Goal: Task Accomplishment & Management: Use online tool/utility

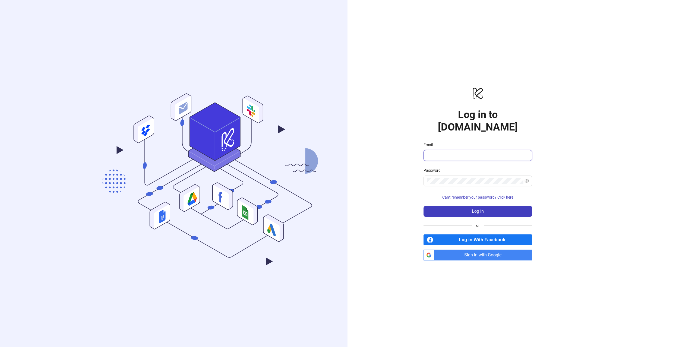
click at [439, 152] on input "Email" at bounding box center [477, 155] width 101 height 7
type input "**********"
click at [424, 206] on button "Log in" at bounding box center [478, 211] width 109 height 11
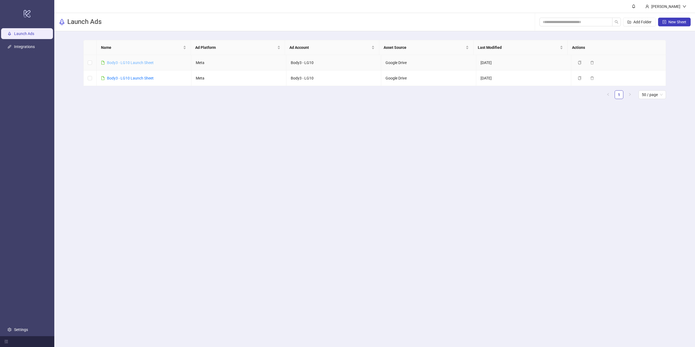
click at [127, 61] on link "Body3 - LG10 Launch Sheet" at bounding box center [130, 63] width 47 height 4
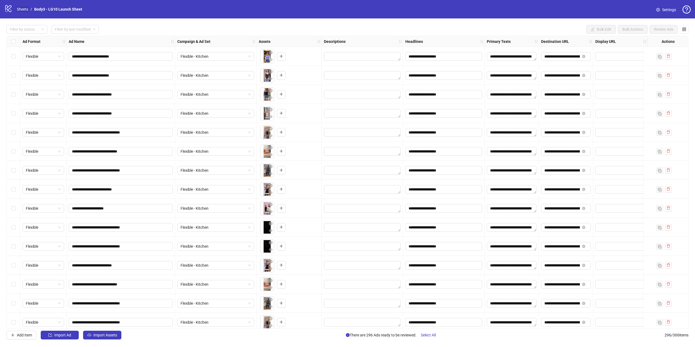
click at [22, 11] on link "Sheets" at bounding box center [23, 9] width 14 height 6
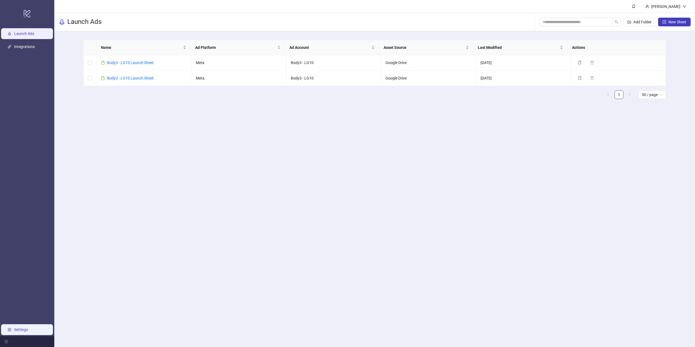
click at [27, 331] on link "Settings" at bounding box center [21, 330] width 14 height 4
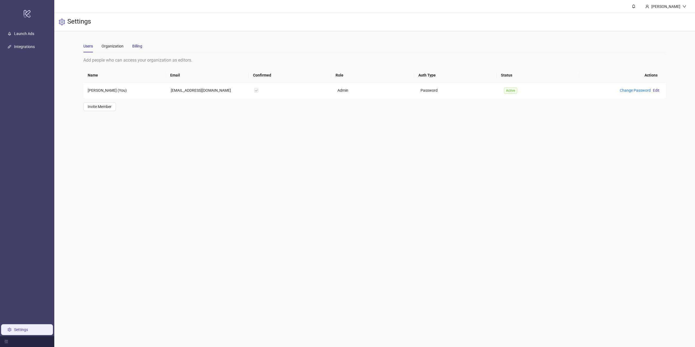
click at [138, 46] on div "Billing" at bounding box center [137, 46] width 10 height 6
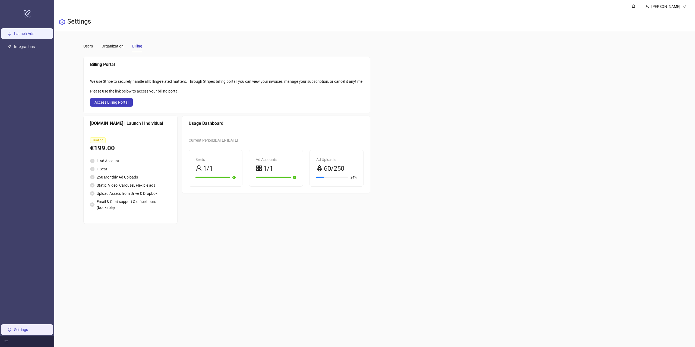
click at [14, 34] on link "Launch Ads" at bounding box center [24, 34] width 20 height 4
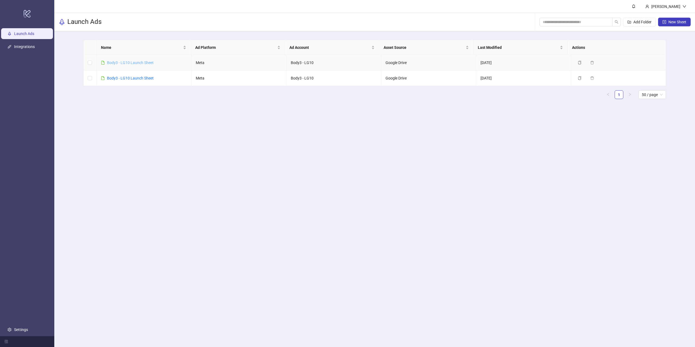
click at [120, 63] on link "Body3 - LG10 Launch Sheet" at bounding box center [130, 63] width 47 height 4
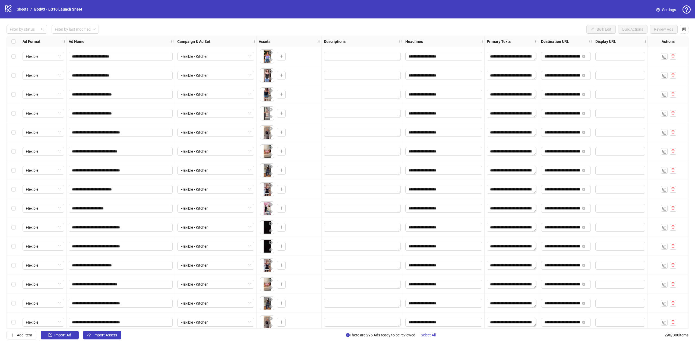
click at [34, 31] on div at bounding box center [24, 30] width 33 height 8
click at [17, 56] on div "Error" at bounding box center [27, 58] width 32 height 6
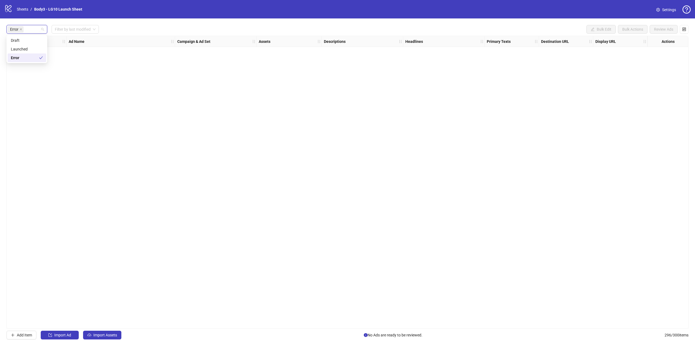
click at [122, 24] on div "Error Filter by last modified Bulk Edit Bulk Actions Review Ads Ad Format Ad Na…" at bounding box center [347, 182] width 695 height 328
click at [20, 29] on icon "close" at bounding box center [21, 29] width 3 height 3
click at [42, 29] on div "Error" at bounding box center [27, 29] width 41 height 9
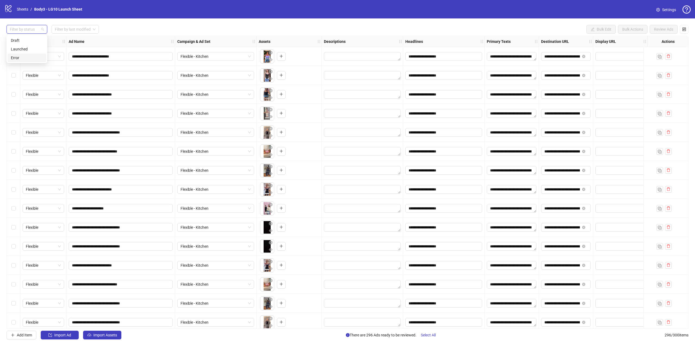
click at [108, 25] on div "**********" at bounding box center [347, 182] width 695 height 328
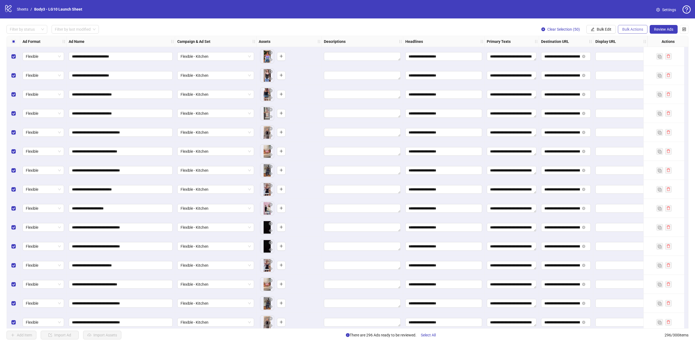
click at [624, 29] on span "Bulk Actions" at bounding box center [633, 29] width 21 height 4
click at [609, 29] on span "Bulk Edit" at bounding box center [604, 29] width 15 height 4
click at [604, 56] on span "Campaign & Ad Set" at bounding box center [606, 58] width 32 height 6
click at [579, 52] on span "Flexible - Kitchen" at bounding box center [586, 53] width 75 height 8
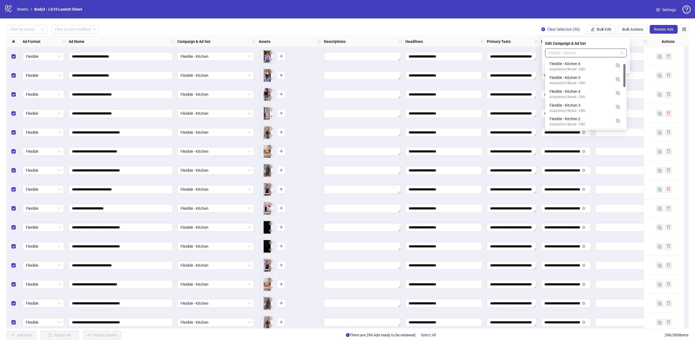
scroll to position [14, 0]
click at [617, 64] on img "button" at bounding box center [618, 66] width 4 height 4
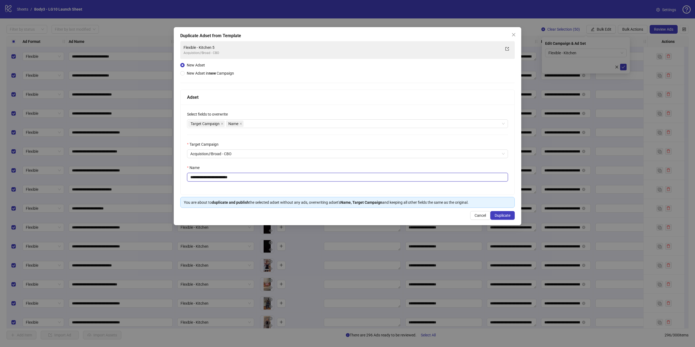
drag, startPoint x: 220, startPoint y: 177, endPoint x: 294, endPoint y: 168, distance: 74.5
click at [269, 170] on div "**********" at bounding box center [347, 173] width 321 height 17
type input "**********"
click at [507, 214] on span "Duplicate" at bounding box center [503, 215] width 16 height 4
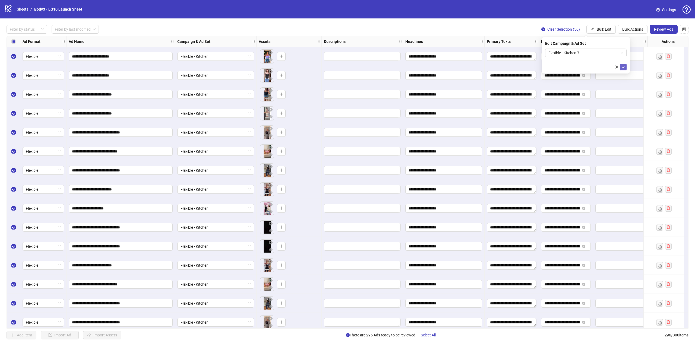
click at [625, 67] on icon "check" at bounding box center [624, 67] width 4 height 4
click at [665, 32] on span "Review Ads" at bounding box center [663, 29] width 19 height 4
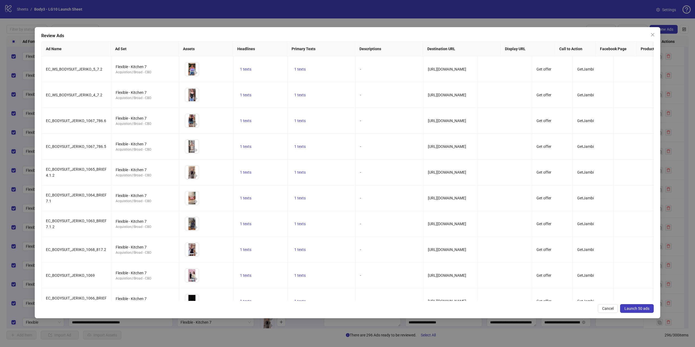
click at [635, 307] on span "Launch 50 ads" at bounding box center [637, 309] width 25 height 4
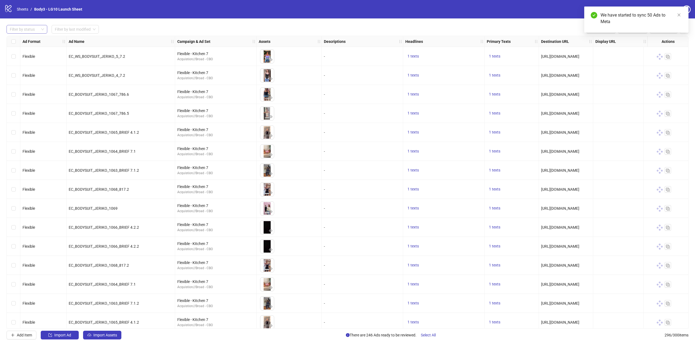
click at [28, 27] on div at bounding box center [24, 30] width 33 height 8
click at [23, 39] on div "Draft" at bounding box center [27, 40] width 32 height 6
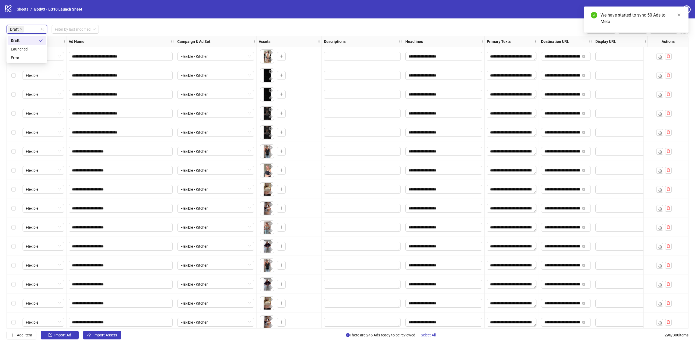
click at [131, 29] on div "Draft Filter by last modified Bulk Edit Bulk Actions Review Ads" at bounding box center [348, 29] width 682 height 9
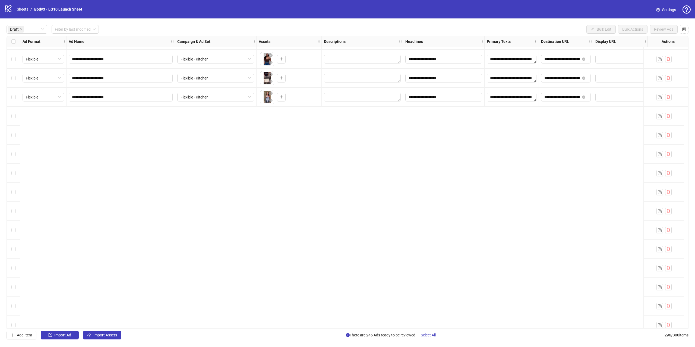
scroll to position [951, 0]
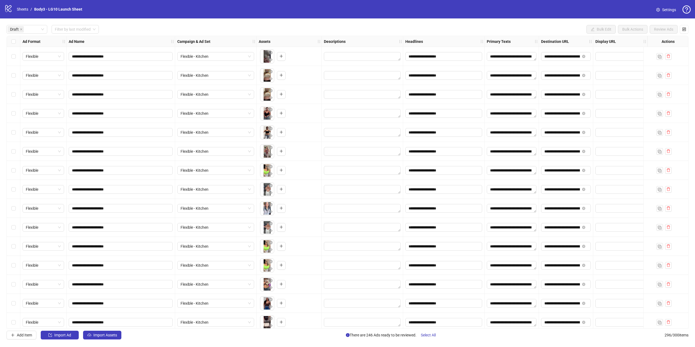
click at [16, 134] on div "Select row 55" at bounding box center [14, 132] width 14 height 19
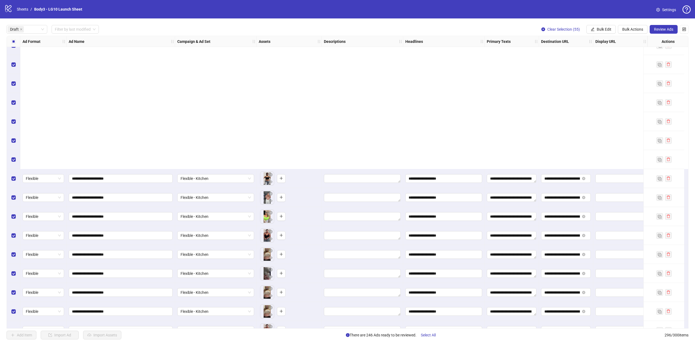
scroll to position [896, 0]
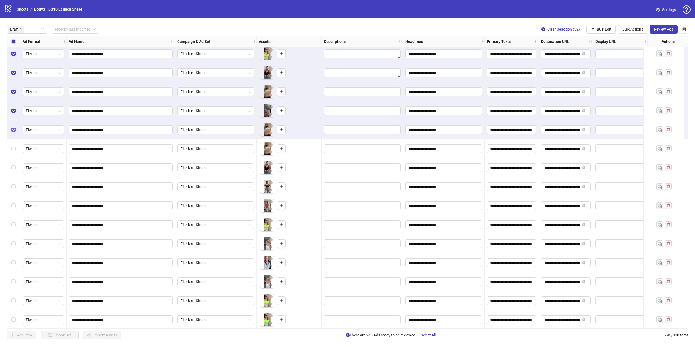
click at [15, 127] on div "Select row 52" at bounding box center [14, 129] width 14 height 19
click at [14, 108] on div "Select row 51" at bounding box center [14, 110] width 14 height 19
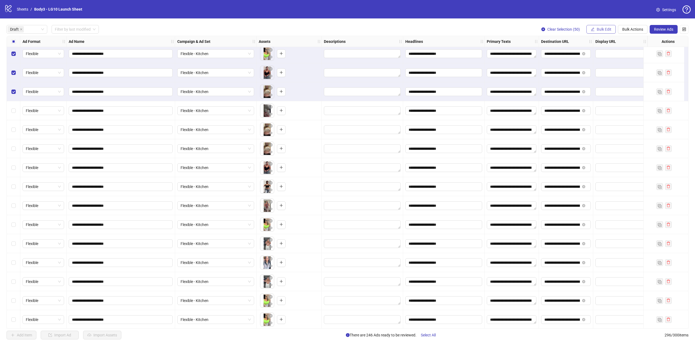
click at [605, 27] on span "Bulk Edit" at bounding box center [604, 29] width 15 height 4
click at [609, 56] on span "Campaign & Ad Set" at bounding box center [606, 58] width 32 height 6
click at [578, 54] on span "Flexible - Kitchen" at bounding box center [586, 53] width 75 height 8
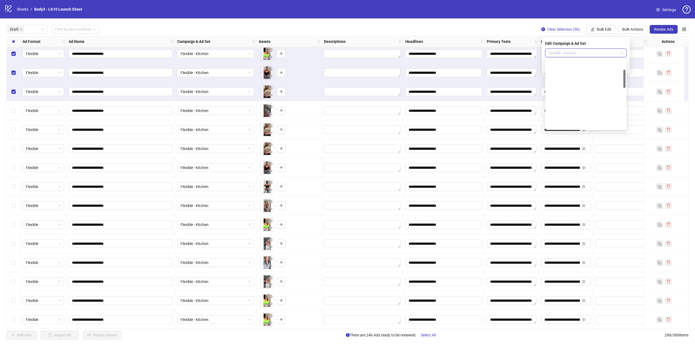
scroll to position [0, 0]
click at [617, 65] on img "button" at bounding box center [618, 66] width 4 height 4
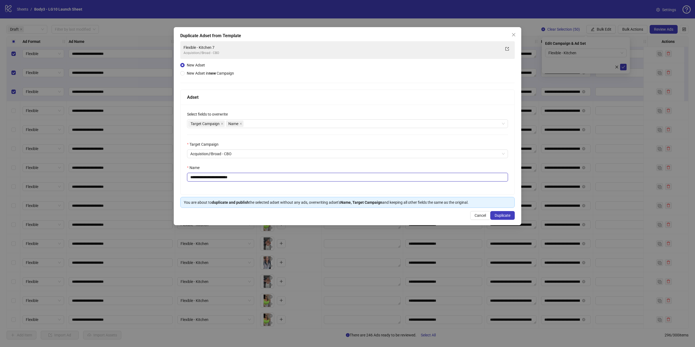
drag, startPoint x: 221, startPoint y: 177, endPoint x: 280, endPoint y: 172, distance: 59.6
click at [266, 174] on input "**********" at bounding box center [347, 177] width 321 height 9
type input "**********"
click at [504, 217] on span "Duplicate" at bounding box center [503, 215] width 16 height 4
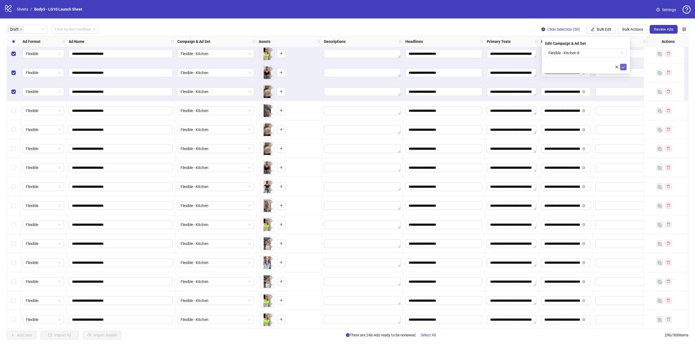
click at [624, 65] on icon "check" at bounding box center [624, 67] width 4 height 4
click at [665, 32] on button "Review Ads" at bounding box center [664, 29] width 28 height 9
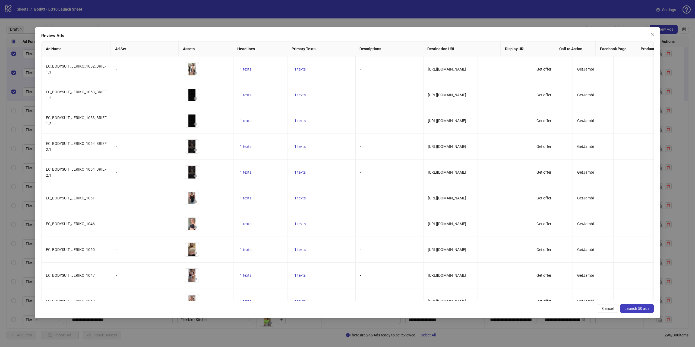
click at [629, 306] on button "Launch 50 ads" at bounding box center [637, 308] width 34 height 9
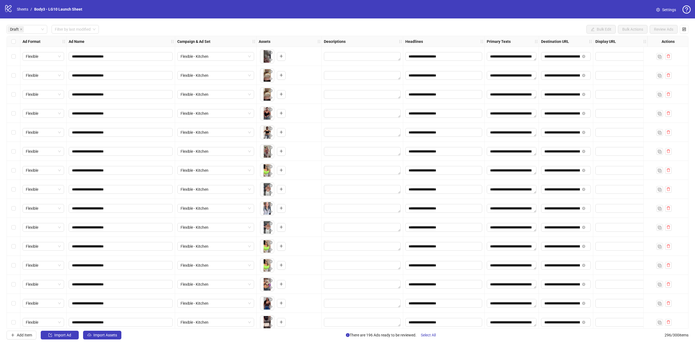
click at [16, 63] on div "Select row 1" at bounding box center [14, 56] width 14 height 19
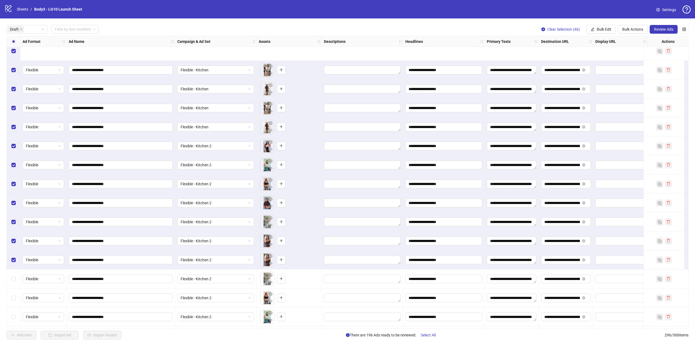
scroll to position [733, 0]
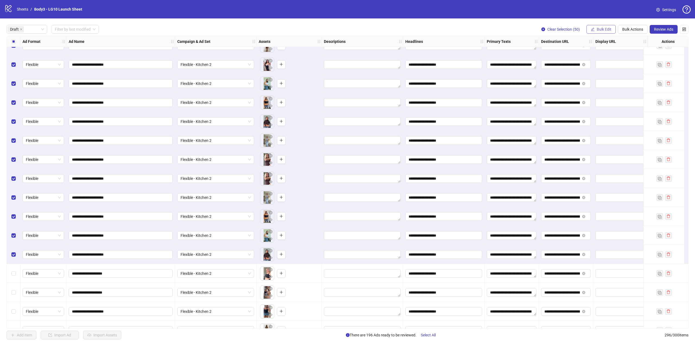
click at [604, 28] on span "Bulk Edit" at bounding box center [604, 29] width 15 height 4
click at [606, 55] on span "Campaign & Ad Set" at bounding box center [606, 58] width 32 height 6
click at [580, 54] on span "Flexible - Kitchen" at bounding box center [586, 53] width 75 height 8
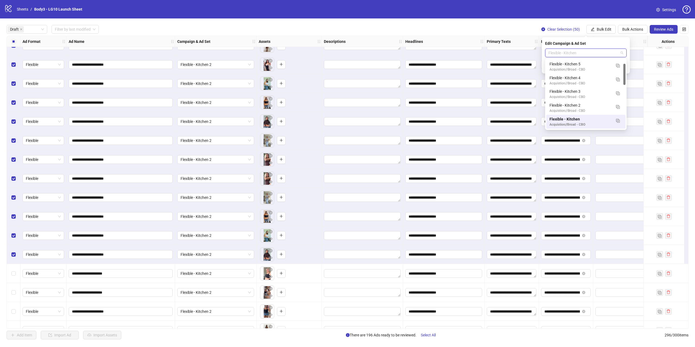
scroll to position [0, 0]
click at [619, 66] on img "button" at bounding box center [618, 66] width 4 height 4
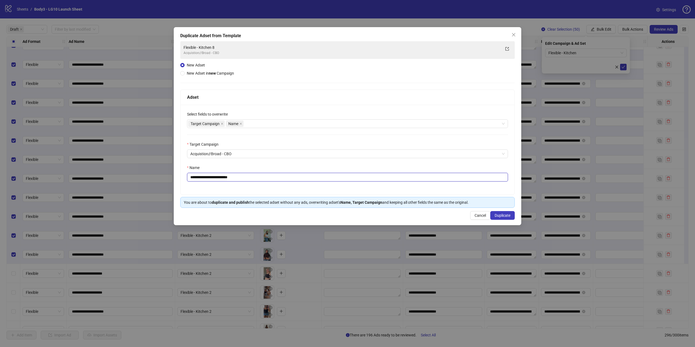
click at [276, 180] on input "**********" at bounding box center [347, 177] width 321 height 9
paste input "text"
type input "**********"
click at [507, 217] on span "Duplicate" at bounding box center [503, 215] width 16 height 4
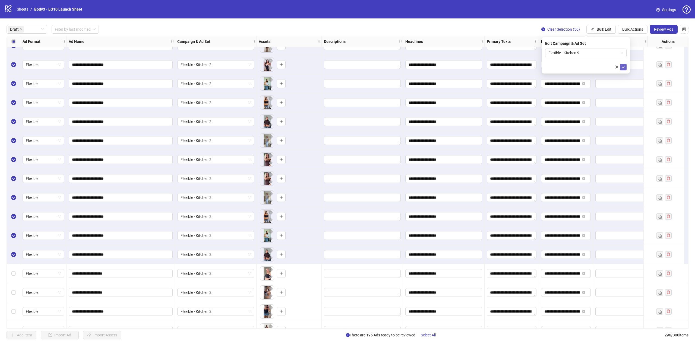
click at [622, 68] on icon "check" at bounding box center [624, 67] width 4 height 4
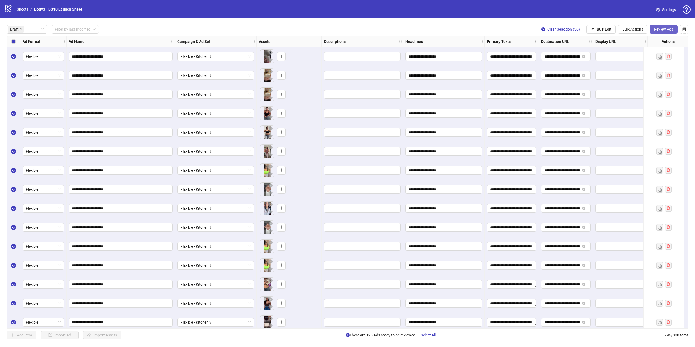
click at [665, 30] on span "Review Ads" at bounding box center [663, 29] width 19 height 4
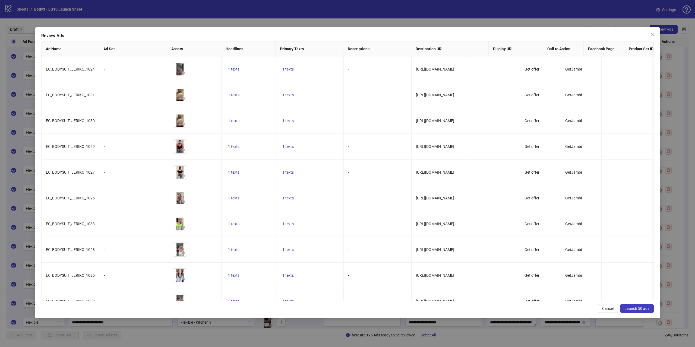
click at [635, 308] on span "Launch 50 ads" at bounding box center [637, 309] width 25 height 4
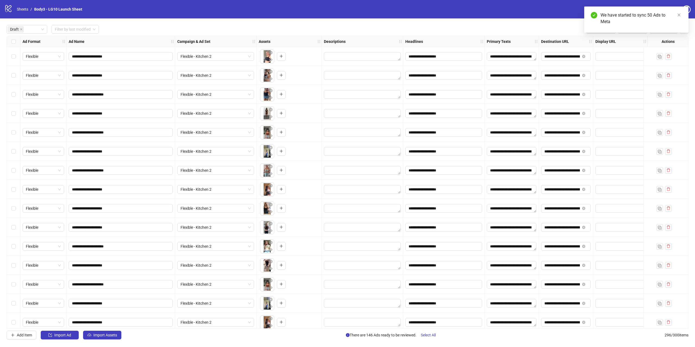
click at [15, 60] on div "Select row 1" at bounding box center [14, 56] width 14 height 19
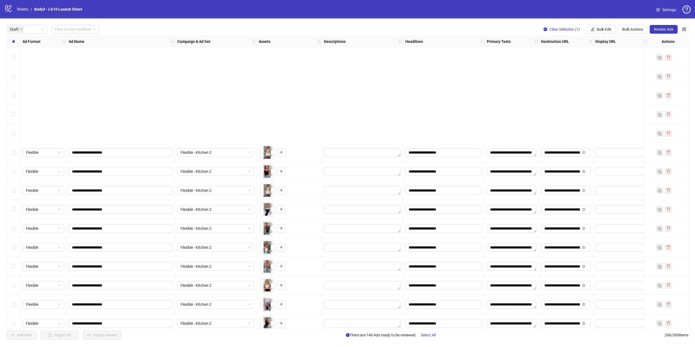
scroll to position [761, 0]
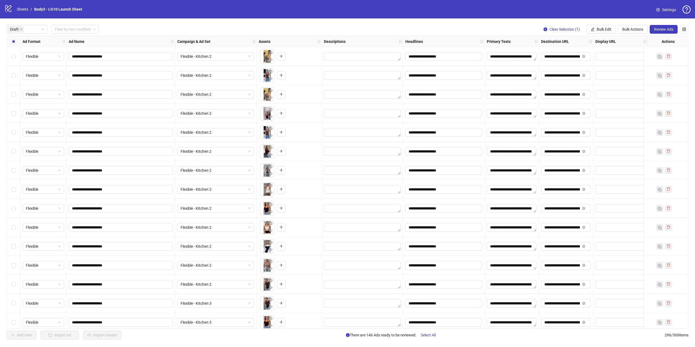
click at [16, 264] on div "Select row 52" at bounding box center [14, 265] width 14 height 19
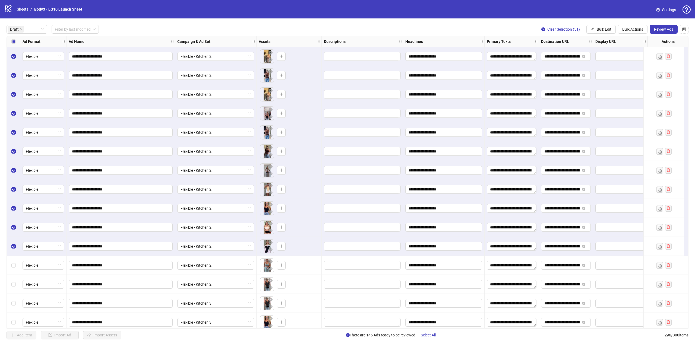
click at [10, 247] on div "Select row 51" at bounding box center [14, 246] width 14 height 19
click at [626, 31] on span "Bulk Actions" at bounding box center [633, 29] width 21 height 4
click at [611, 29] on span "Bulk Edit" at bounding box center [604, 29] width 15 height 4
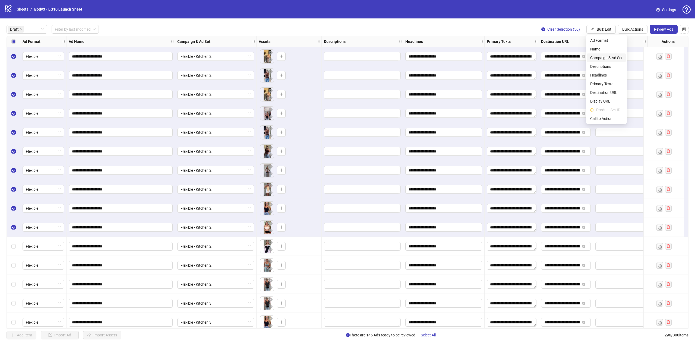
click at [607, 58] on span "Campaign & Ad Set" at bounding box center [606, 58] width 32 height 6
click at [564, 53] on span "Flexible - Kitchen 2" at bounding box center [586, 53] width 75 height 8
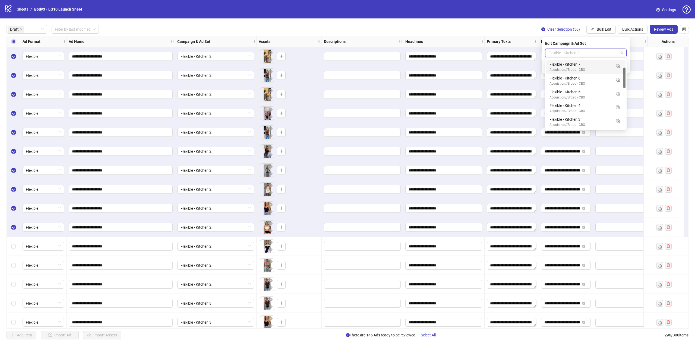
scroll to position [0, 0]
click at [616, 64] on button "button" at bounding box center [618, 65] width 9 height 9
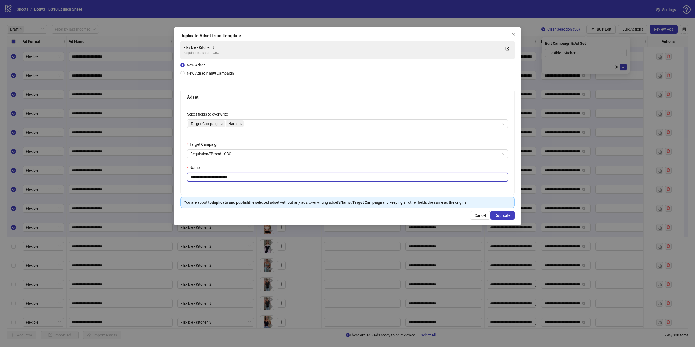
click at [241, 176] on input "**********" at bounding box center [347, 177] width 321 height 9
paste input "text"
type input "**********"
click at [508, 216] on span "Duplicate" at bounding box center [503, 215] width 16 height 4
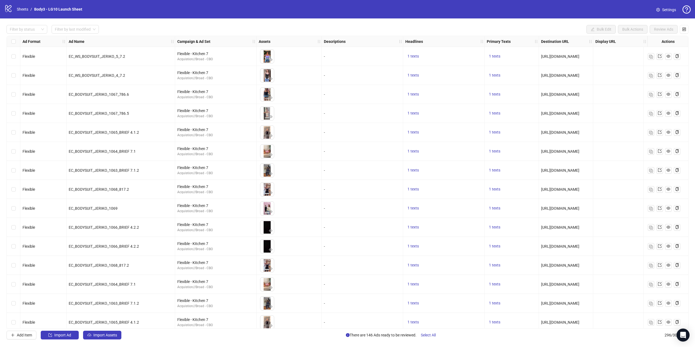
click at [7, 10] on icon "logo/logo-mobile" at bounding box center [8, 8] width 8 height 8
click at [9, 8] on icon at bounding box center [8, 8] width 6 height 7
click at [53, 10] on link "Body3 - LG10 Launch Sheet" at bounding box center [58, 9] width 50 height 6
click at [25, 9] on link "Sheets" at bounding box center [23, 9] width 14 height 6
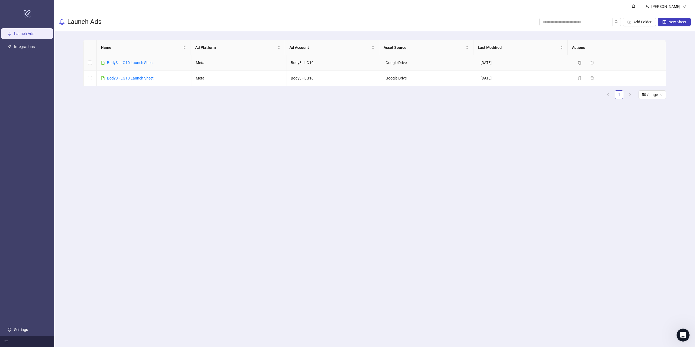
click at [118, 59] on td "Body3 - LG10 Launch Sheet" at bounding box center [144, 62] width 95 height 15
click at [119, 61] on link "Body3 - LG10 Launch Sheet" at bounding box center [130, 63] width 47 height 4
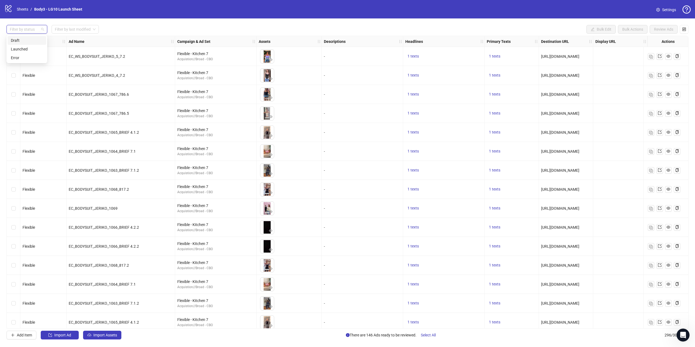
click at [22, 40] on div "Draft" at bounding box center [27, 40] width 32 height 6
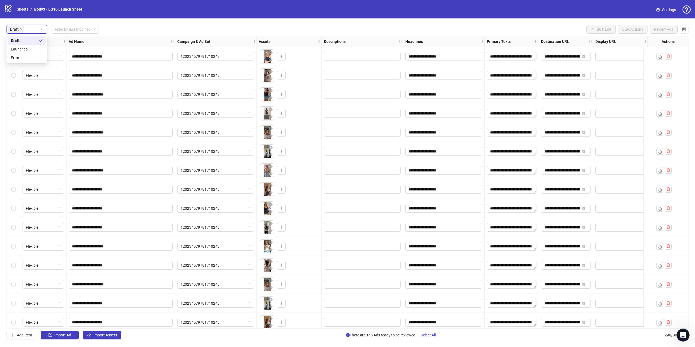
click at [95, 17] on div "logo/logo-mobile Sheets / Body3 - LG10 Launch Sheet Settings" at bounding box center [347, 9] width 695 height 18
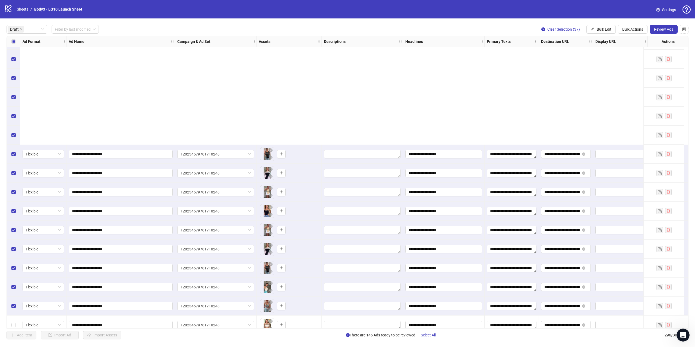
scroll to position [570, 0]
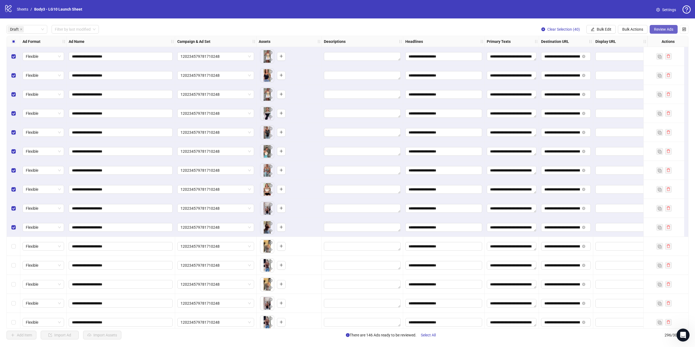
click at [659, 29] on span "Review Ads" at bounding box center [663, 29] width 19 height 4
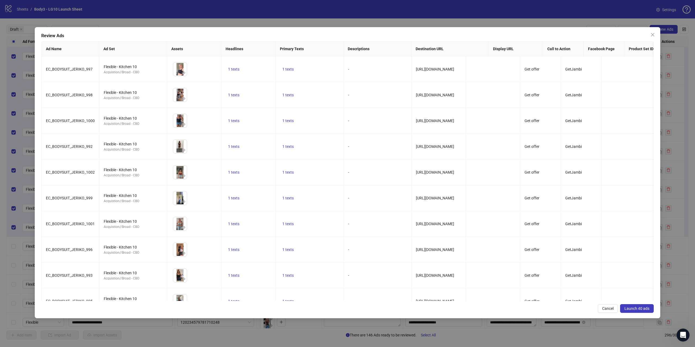
click at [634, 307] on span "Launch 40 ads" at bounding box center [637, 309] width 25 height 4
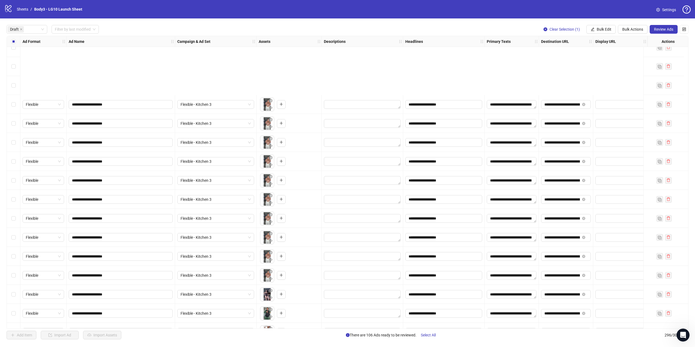
scroll to position [842, 0]
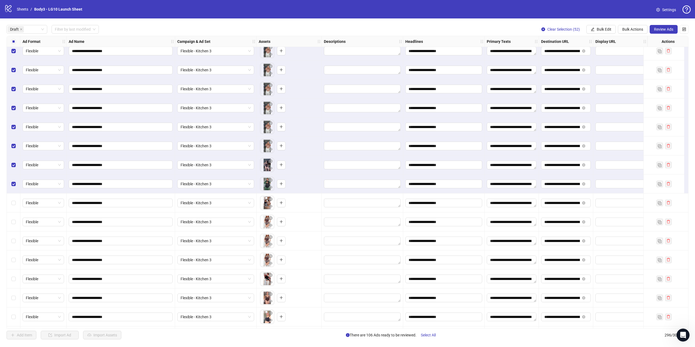
click at [13, 181] on label "Select row 52" at bounding box center [13, 184] width 4 height 6
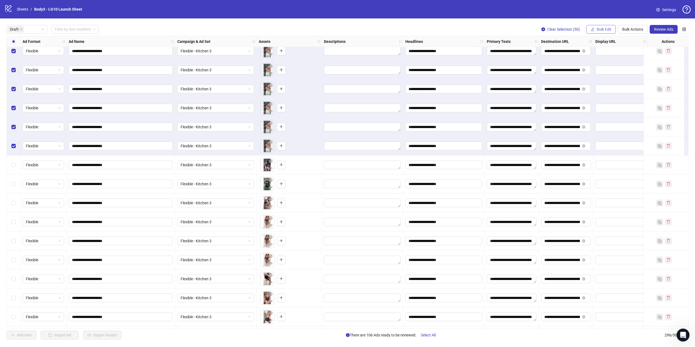
click at [596, 29] on button "Bulk Edit" at bounding box center [601, 29] width 29 height 9
click at [607, 58] on span "Campaign & Ad Set" at bounding box center [606, 58] width 32 height 6
click at [616, 54] on span "120234579781710248" at bounding box center [586, 53] width 75 height 8
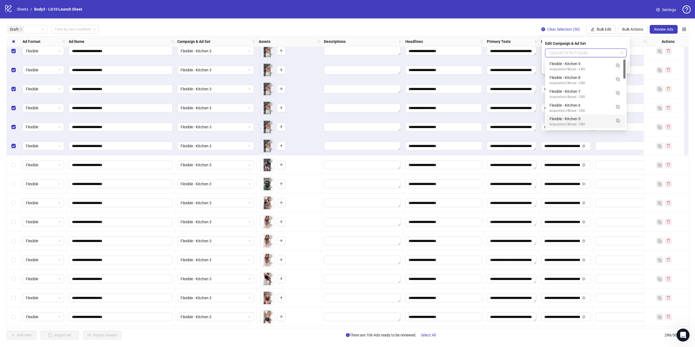
scroll to position [0, 0]
click at [619, 67] on img "button" at bounding box center [618, 66] width 4 height 4
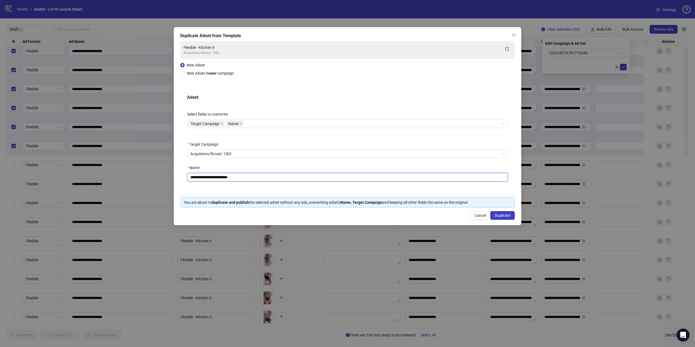
click at [240, 176] on input "**********" at bounding box center [347, 177] width 321 height 9
paste input "**********"
click at [238, 175] on input "**********" at bounding box center [347, 177] width 321 height 9
drag, startPoint x: 220, startPoint y: 177, endPoint x: 257, endPoint y: 179, distance: 37.3
click at [258, 178] on input "**********" at bounding box center [347, 177] width 321 height 9
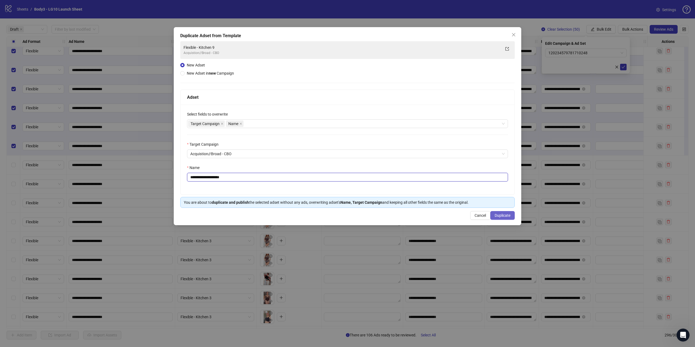
type input "**********"
click at [504, 215] on span "Duplicate" at bounding box center [503, 215] width 16 height 4
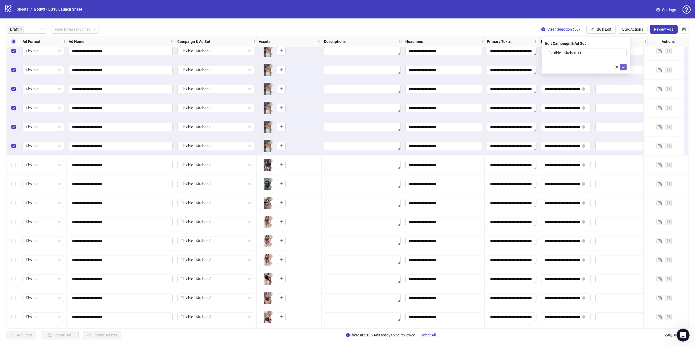
click at [626, 66] on button "submit" at bounding box center [623, 67] width 7 height 7
click at [551, 28] on span "Clear Selection (50)" at bounding box center [564, 29] width 33 height 4
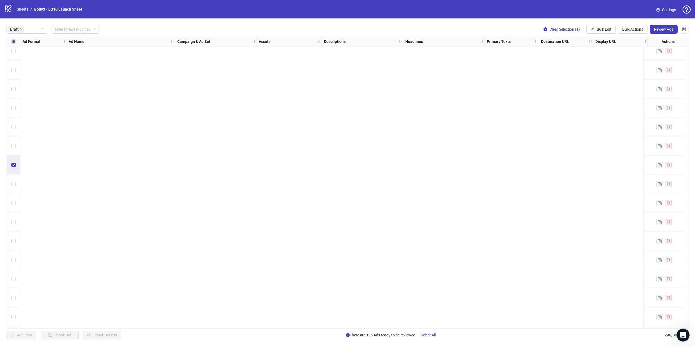
scroll to position [1736, 0]
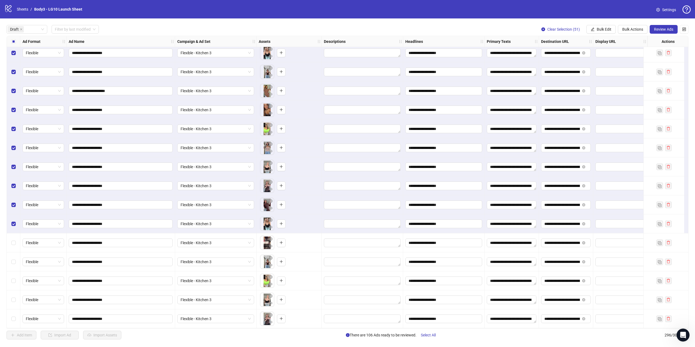
click at [15, 227] on div "Select row 101" at bounding box center [14, 224] width 14 height 19
click at [600, 30] on span "Bulk Edit" at bounding box center [604, 29] width 15 height 4
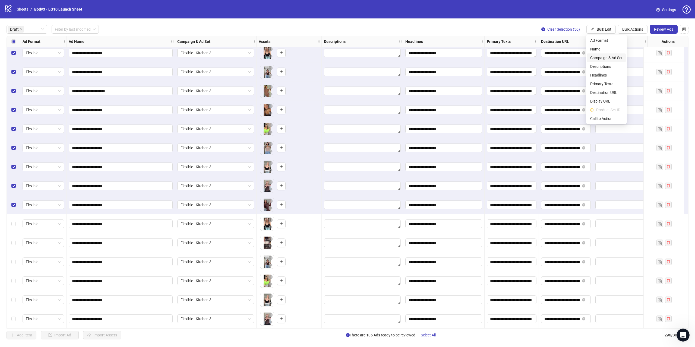
click at [608, 56] on span "Campaign & Ad Set" at bounding box center [606, 58] width 32 height 6
click at [615, 52] on span "Flexible - Kitchen 3" at bounding box center [586, 53] width 75 height 8
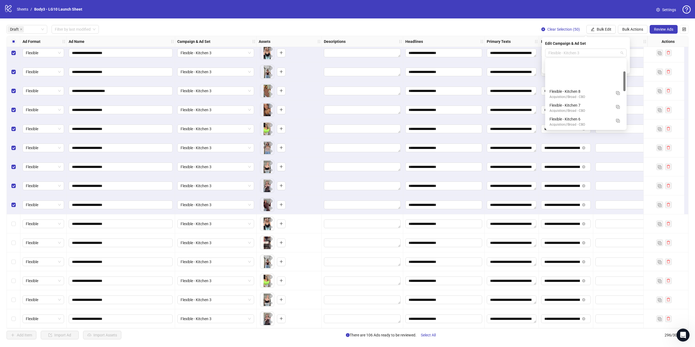
scroll to position [41, 0]
click at [617, 64] on img "button" at bounding box center [618, 66] width 4 height 4
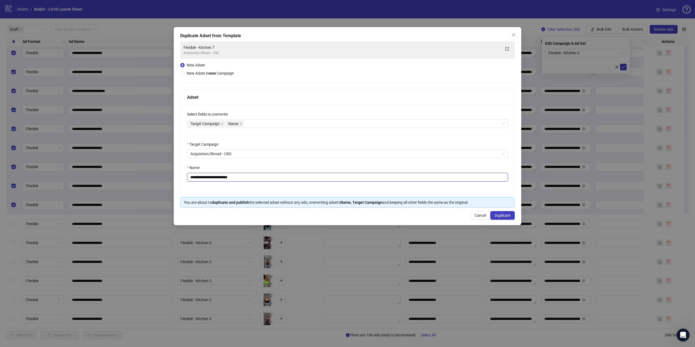
drag, startPoint x: 224, startPoint y: 178, endPoint x: 294, endPoint y: 178, distance: 70.6
click at [293, 178] on input "**********" at bounding box center [347, 177] width 321 height 9
type input "**********"
click at [505, 217] on span "Duplicate" at bounding box center [503, 215] width 16 height 4
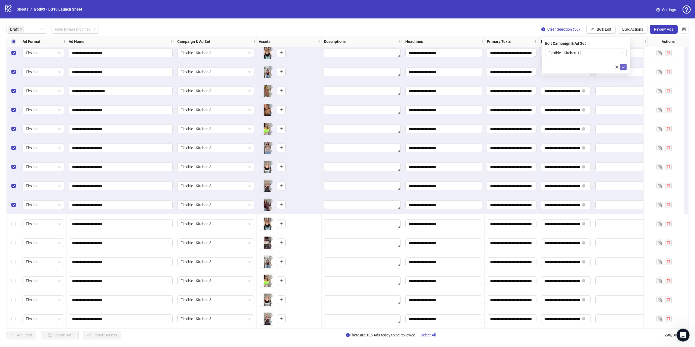
click at [625, 65] on icon "check" at bounding box center [624, 67] width 4 height 4
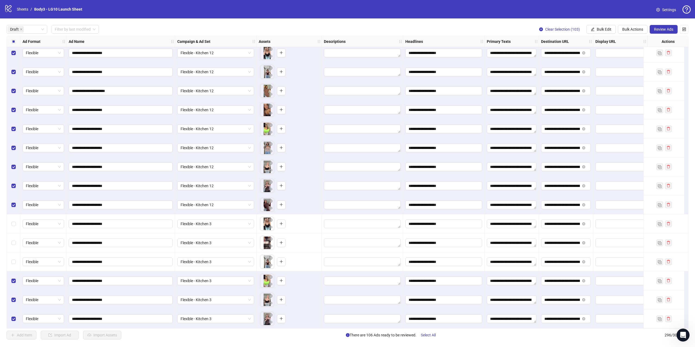
click at [11, 280] on div "Select row 104" at bounding box center [14, 281] width 14 height 19
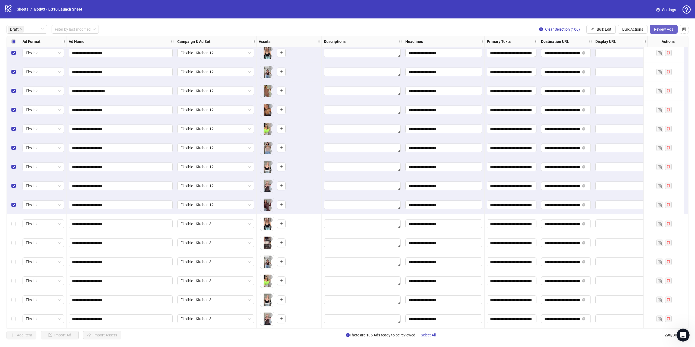
click at [664, 32] on button "Review Ads" at bounding box center [664, 29] width 28 height 9
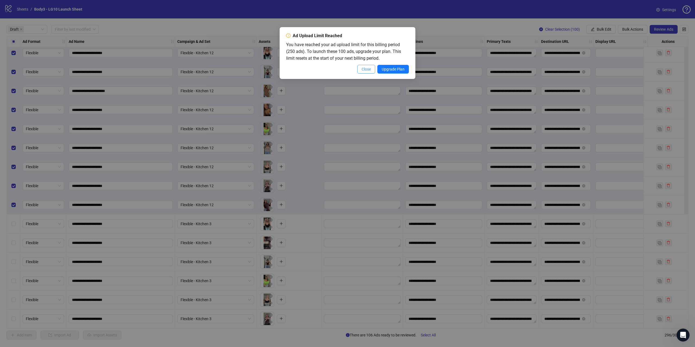
click at [367, 70] on span "Close" at bounding box center [366, 69] width 9 height 4
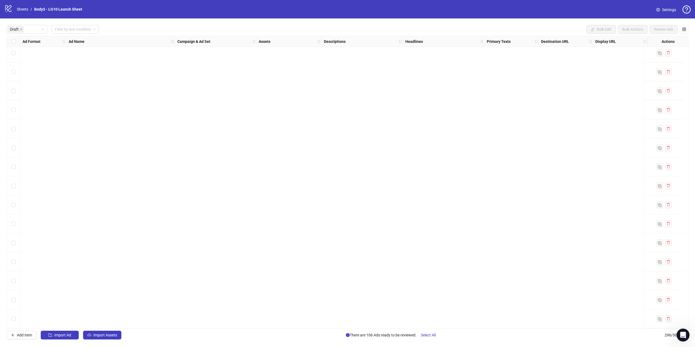
scroll to position [0, 0]
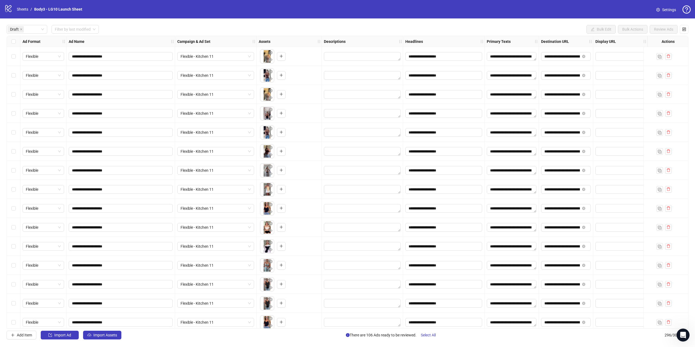
click at [16, 56] on div "Select row 1" at bounding box center [14, 56] width 14 height 19
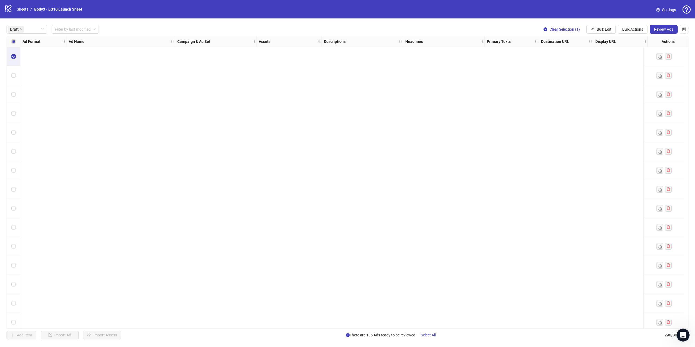
scroll to position [978, 0]
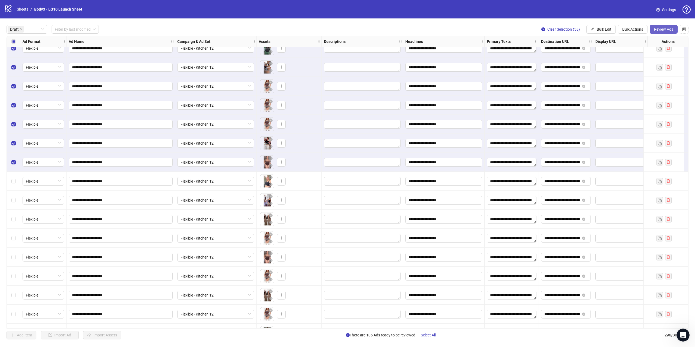
click at [654, 29] on span "Review Ads" at bounding box center [663, 29] width 19 height 4
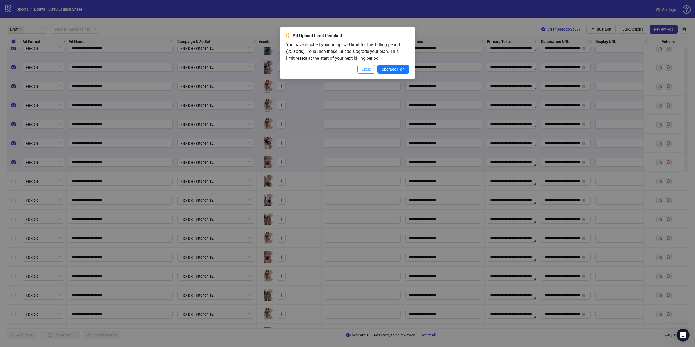
click at [363, 68] on span "Close" at bounding box center [366, 69] width 9 height 4
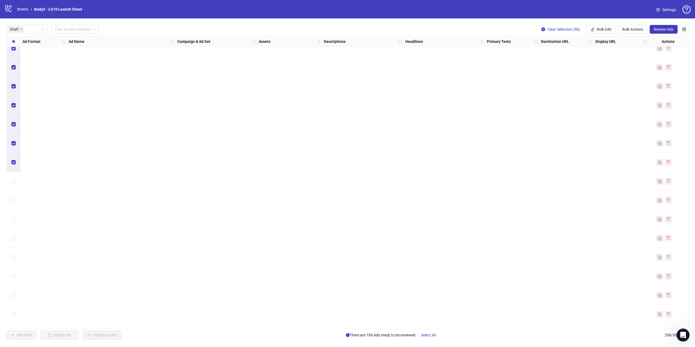
scroll to position [0, 0]
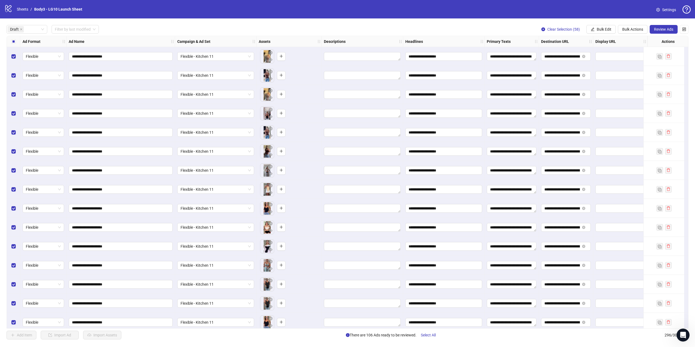
click at [16, 39] on div "Select all rows" at bounding box center [14, 41] width 14 height 11
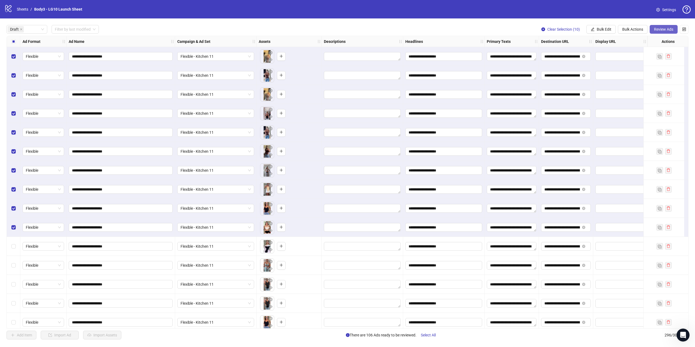
click at [660, 32] on button "Review Ads" at bounding box center [664, 29] width 28 height 9
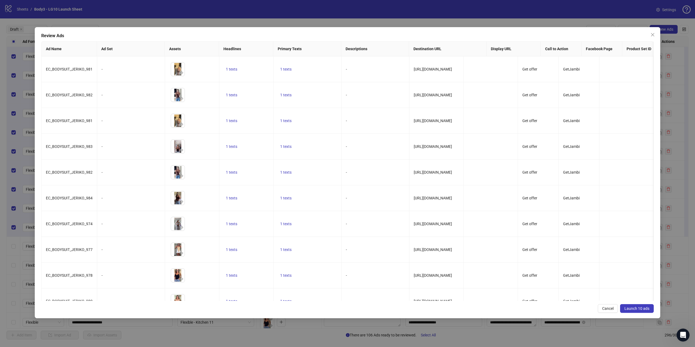
click at [637, 310] on span "Launch 10 ads" at bounding box center [637, 309] width 25 height 4
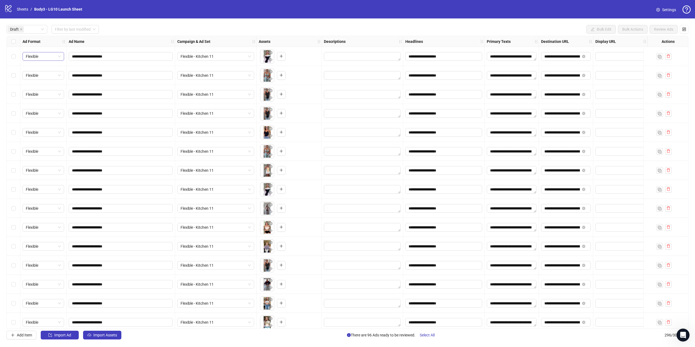
drag, startPoint x: 15, startPoint y: 59, endPoint x: 30, endPoint y: 60, distance: 15.5
click at [15, 59] on label "Select row 1" at bounding box center [13, 57] width 4 height 6
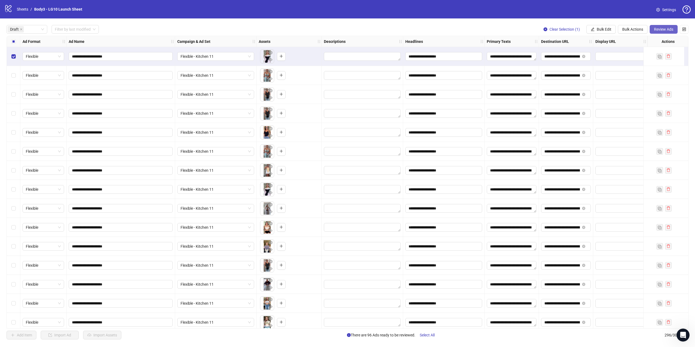
click at [667, 29] on span "Review Ads" at bounding box center [663, 29] width 19 height 4
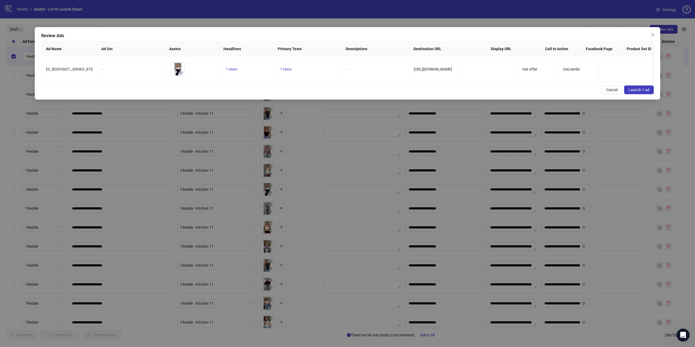
click at [643, 92] on span "Launch 1 ad" at bounding box center [639, 90] width 21 height 4
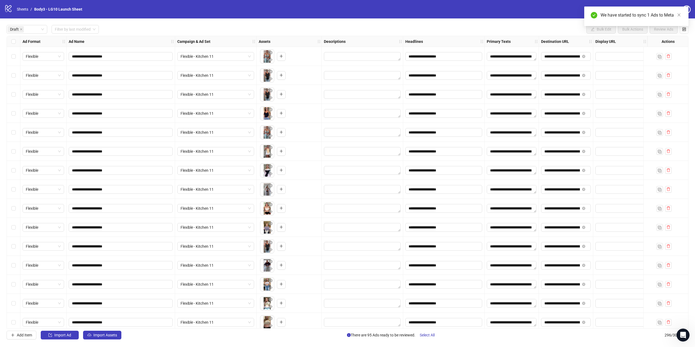
click at [16, 58] on div "Select row 1" at bounding box center [14, 56] width 14 height 19
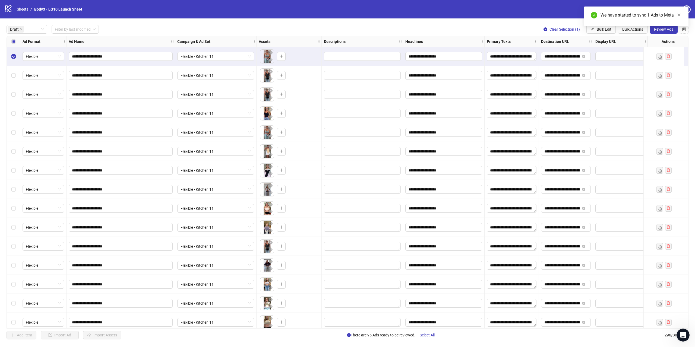
click at [16, 131] on div "Select row 5" at bounding box center [14, 132] width 14 height 19
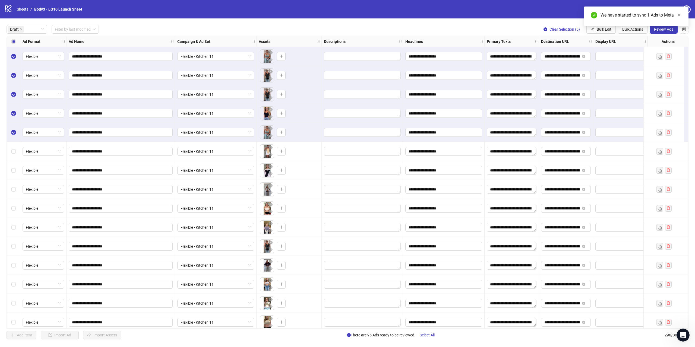
click at [667, 26] on div "We have started to sync 1 Ads to Meta" at bounding box center [637, 17] width 104 height 20
click at [667, 31] on span "Review Ads" at bounding box center [663, 29] width 19 height 4
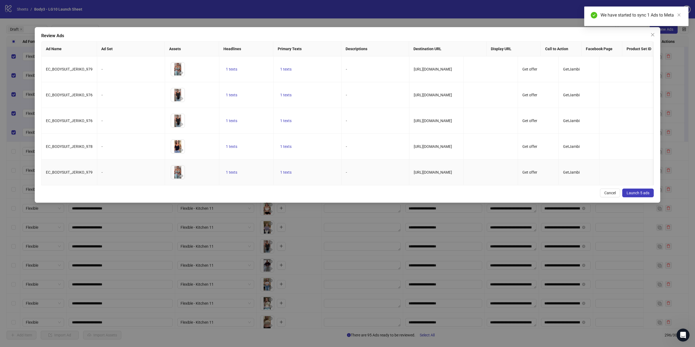
click at [639, 195] on button "Launch 5 ads" at bounding box center [639, 193] width 32 height 9
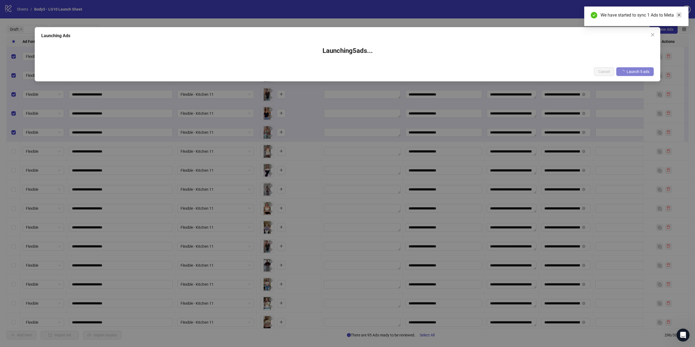
click at [681, 15] on icon "close" at bounding box center [679, 15] width 4 height 4
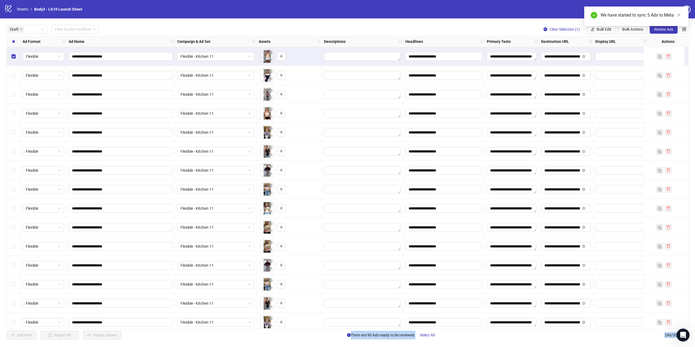
click at [11, 151] on div "Select row 6" at bounding box center [14, 151] width 14 height 19
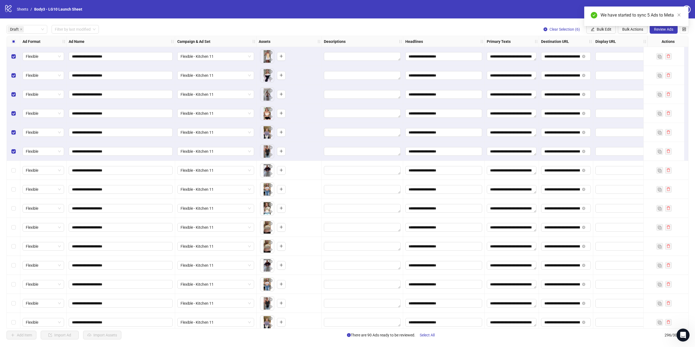
click at [654, 26] on div "We have started to sync 5 Ads to Meta" at bounding box center [637, 17] width 104 height 20
click at [654, 32] on button "Review Ads" at bounding box center [664, 29] width 28 height 9
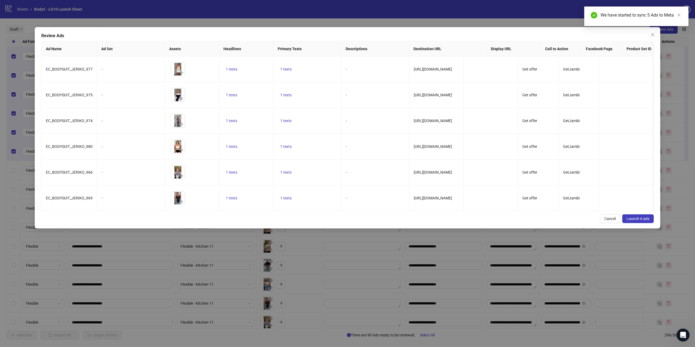
click at [634, 221] on span "Launch 6 ads" at bounding box center [638, 219] width 23 height 4
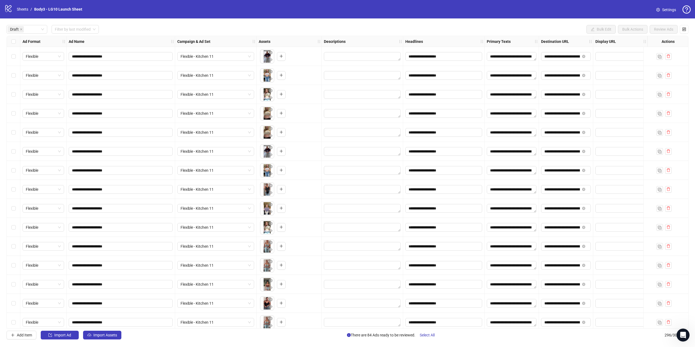
click at [12, 59] on label "Select row 1" at bounding box center [13, 57] width 4 height 6
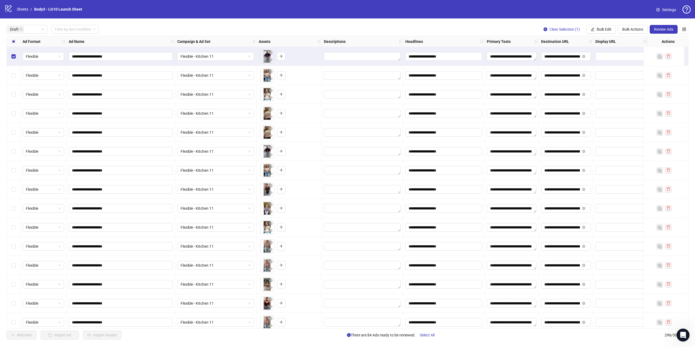
click at [11, 192] on div "Select row 8" at bounding box center [14, 189] width 14 height 19
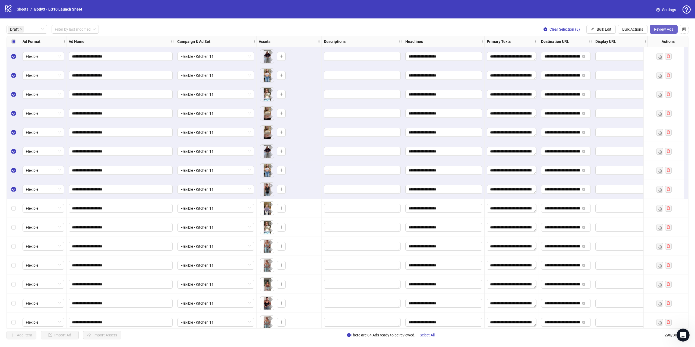
click at [669, 31] on span "Review Ads" at bounding box center [663, 29] width 19 height 4
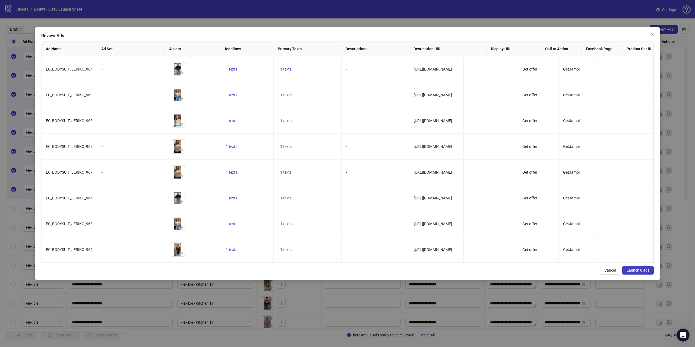
click at [632, 272] on button "Launch 8 ads" at bounding box center [639, 270] width 32 height 9
click at [632, 272] on div "Review Ads Ad Name Ad Set Assets Headlines Primary Texts Descriptions Destinati…" at bounding box center [347, 173] width 695 height 347
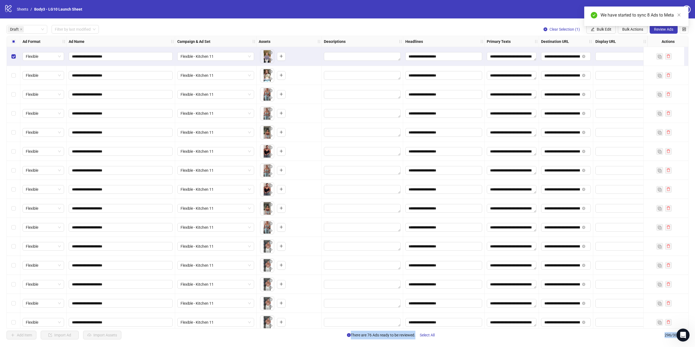
click at [13, 194] on div "Select row 8" at bounding box center [14, 189] width 14 height 19
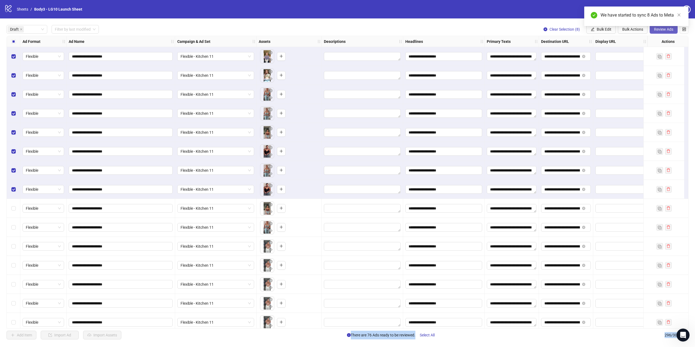
click at [666, 30] on span "Review Ads" at bounding box center [663, 29] width 19 height 4
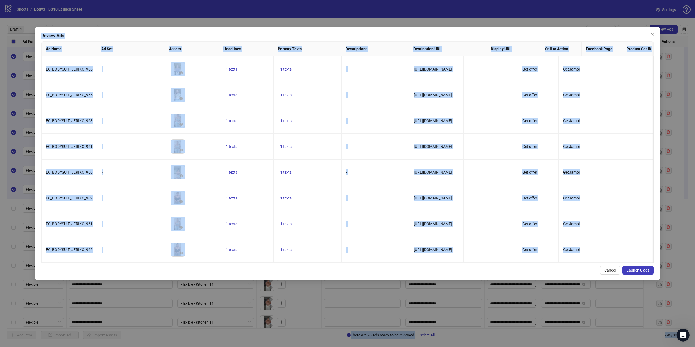
click at [637, 273] on span "Launch 8 ads" at bounding box center [638, 270] width 23 height 4
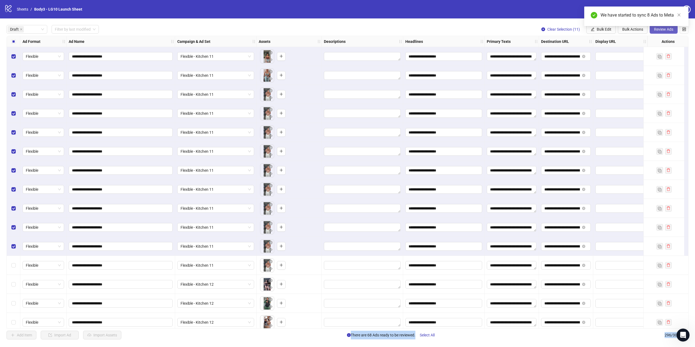
click at [662, 31] on span "Review Ads" at bounding box center [663, 29] width 19 height 4
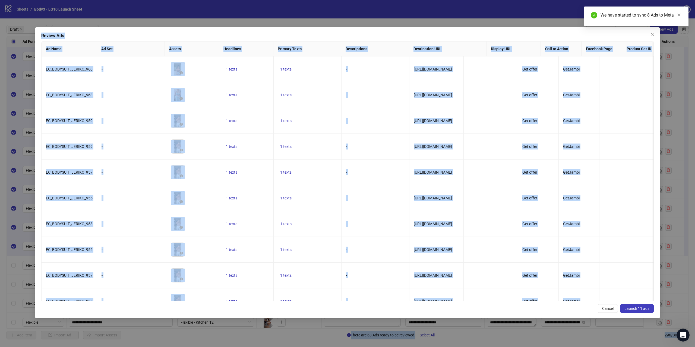
click at [633, 309] on span "Launch 11 ads" at bounding box center [637, 309] width 25 height 4
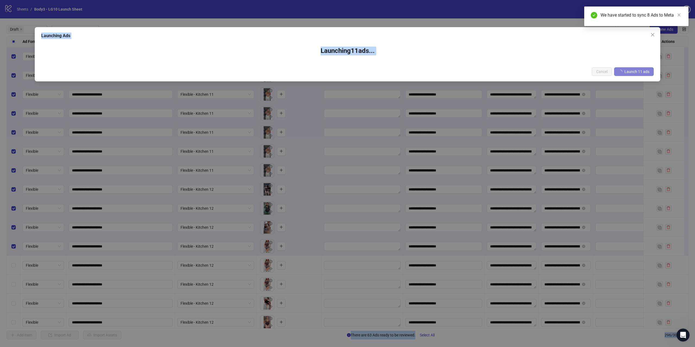
click at [290, 52] on h3 "Launching 11 ad s ..." at bounding box center [348, 51] width 602 height 9
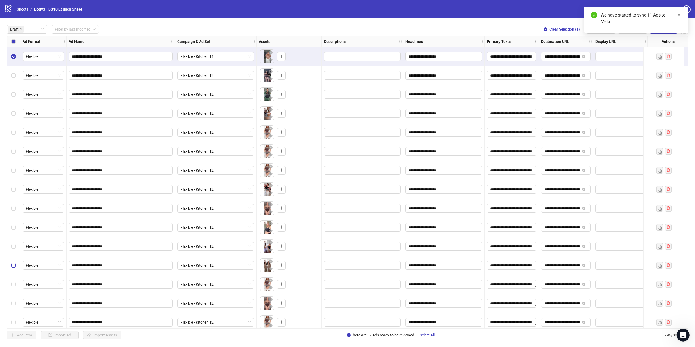
click at [13, 269] on label "Select row 12" at bounding box center [13, 266] width 4 height 6
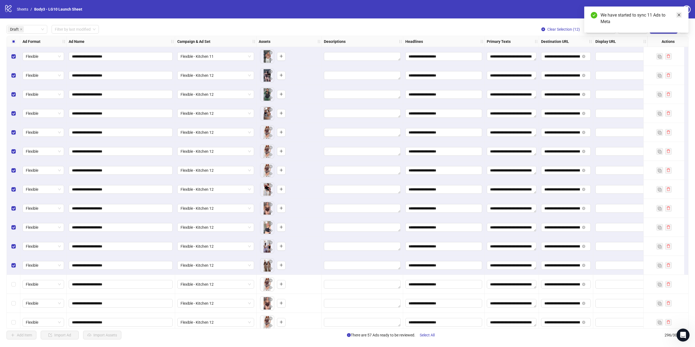
click at [682, 15] on link "Close" at bounding box center [679, 15] width 6 height 6
click at [664, 30] on span "Review Ads" at bounding box center [663, 29] width 19 height 4
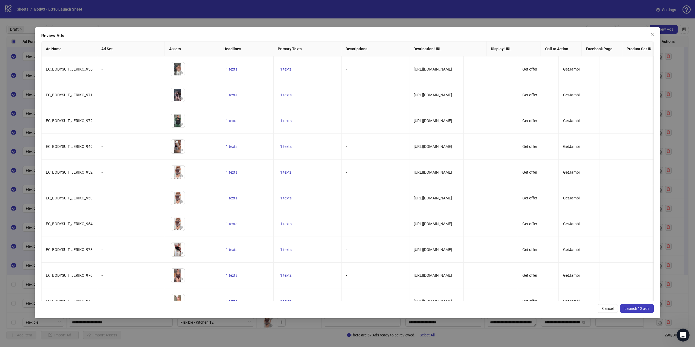
click at [648, 313] on button "Launch 12 ads" at bounding box center [637, 308] width 34 height 9
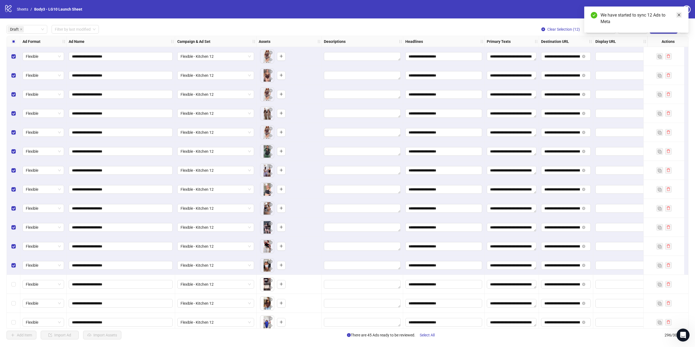
click at [680, 15] on icon "close" at bounding box center [679, 15] width 4 height 4
click at [666, 28] on span "Review Ads" at bounding box center [663, 29] width 19 height 4
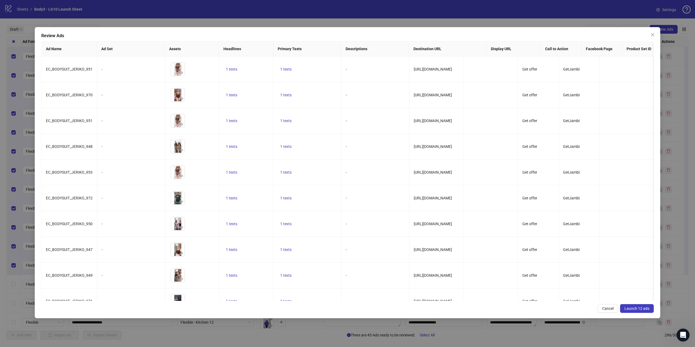
click at [640, 308] on span "Launch 12 ads" at bounding box center [637, 309] width 25 height 4
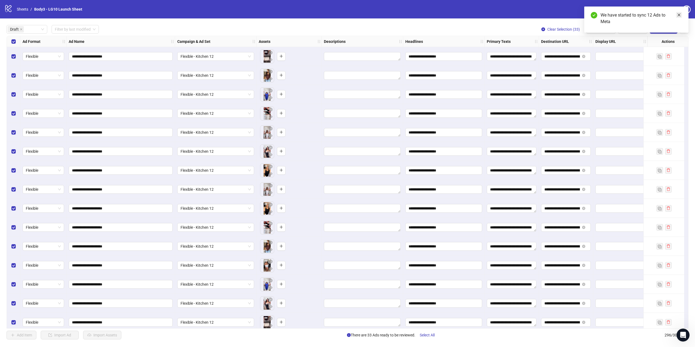
click at [677, 13] on link "Close" at bounding box center [679, 15] width 6 height 6
click at [661, 29] on span "Review Ads" at bounding box center [663, 29] width 19 height 4
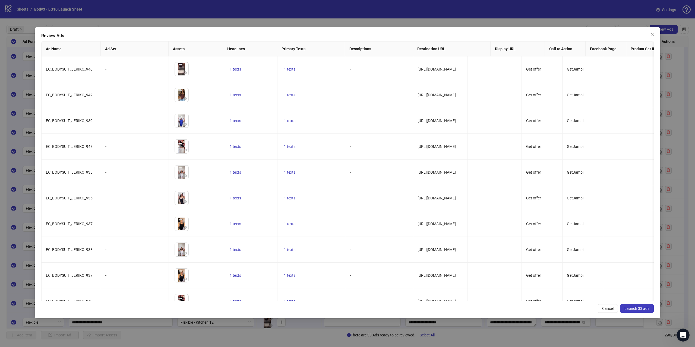
click at [636, 307] on span "Launch 33 ads" at bounding box center [637, 309] width 25 height 4
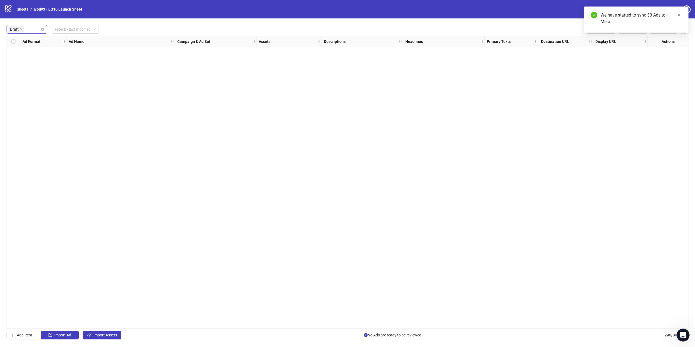
click at [19, 29] on span "Draft" at bounding box center [16, 29] width 16 height 7
click at [21, 29] on icon "close" at bounding box center [21, 29] width 3 height 3
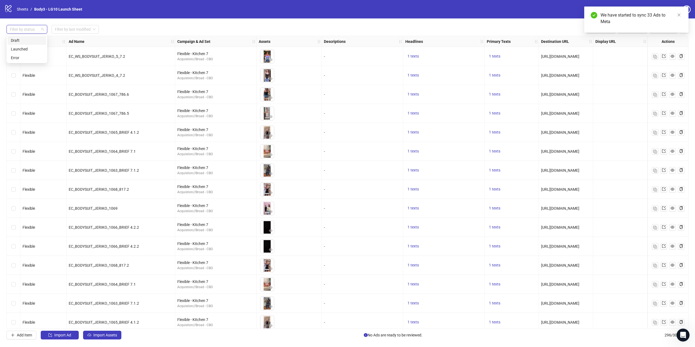
click at [20, 55] on div "Error" at bounding box center [27, 58] width 32 height 6
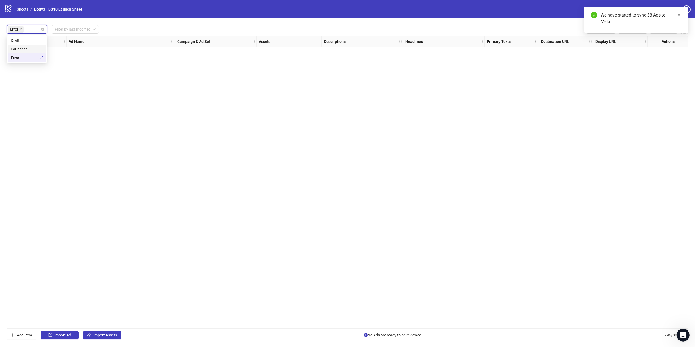
click at [24, 48] on div "Launched" at bounding box center [27, 49] width 32 height 6
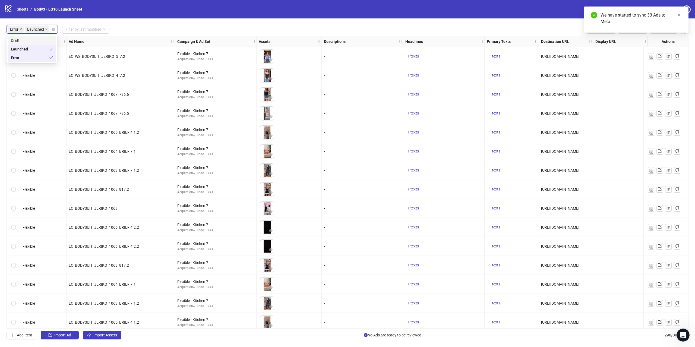
click at [21, 30] on icon "close" at bounding box center [21, 29] width 2 height 2
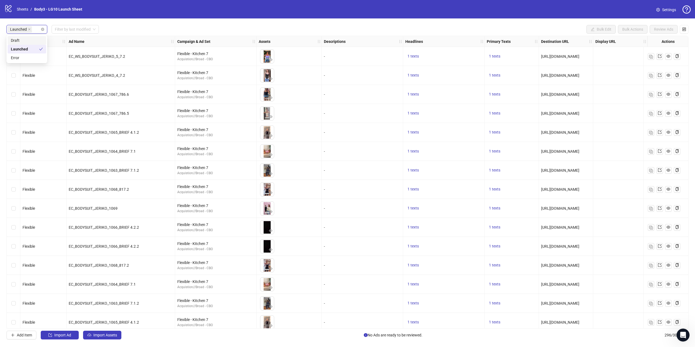
click at [113, 23] on div "Launched Filter by last modified Bulk Edit Bulk Actions Review Ads Ad Format Ad…" at bounding box center [347, 182] width 695 height 328
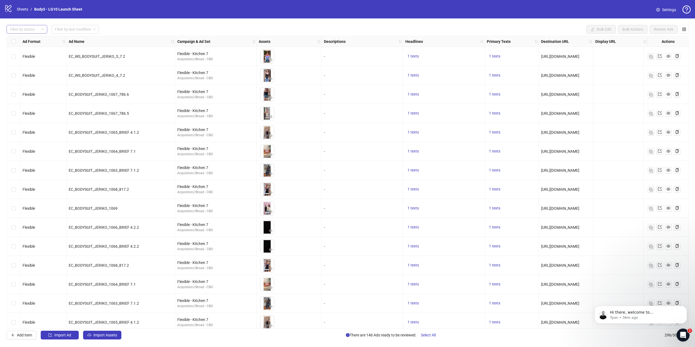
click at [24, 30] on div at bounding box center [24, 30] width 33 height 8
click at [23, 40] on div "Draft" at bounding box center [27, 40] width 32 height 6
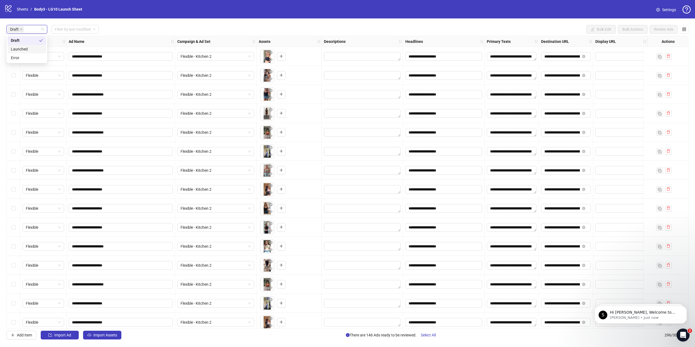
click at [85, 20] on div "**********" at bounding box center [347, 182] width 695 height 328
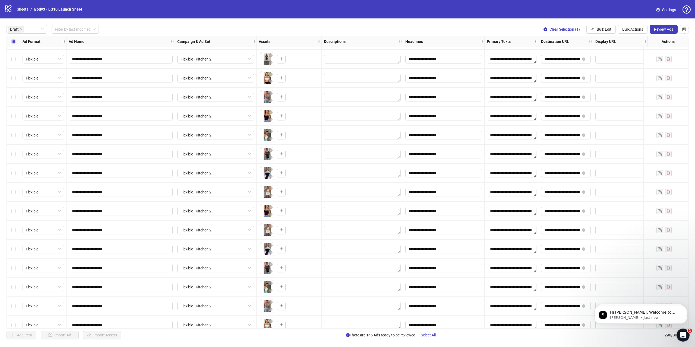
scroll to position [598, 0]
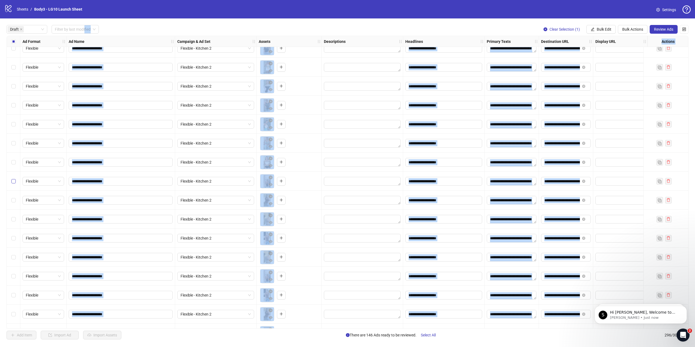
click at [13, 184] on label "Select row 39" at bounding box center [13, 181] width 4 height 6
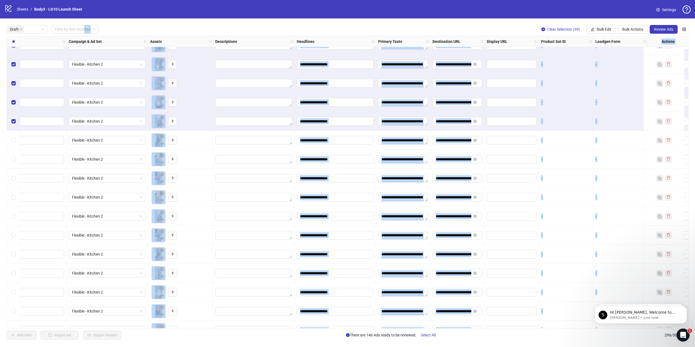
scroll to position [679, 109]
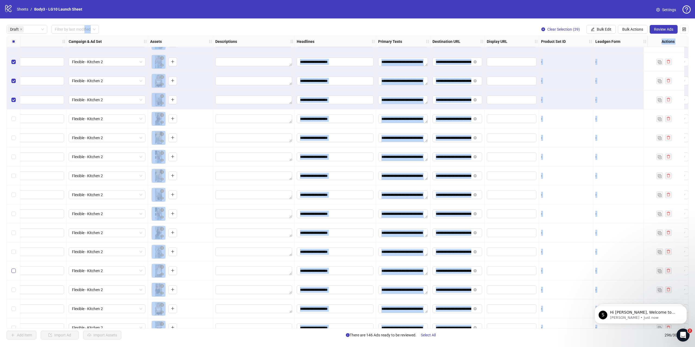
click at [14, 269] on label "Select row 48" at bounding box center [13, 271] width 4 height 6
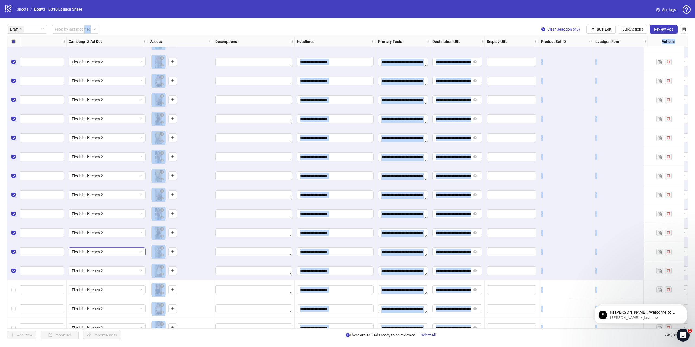
scroll to position [679, 0]
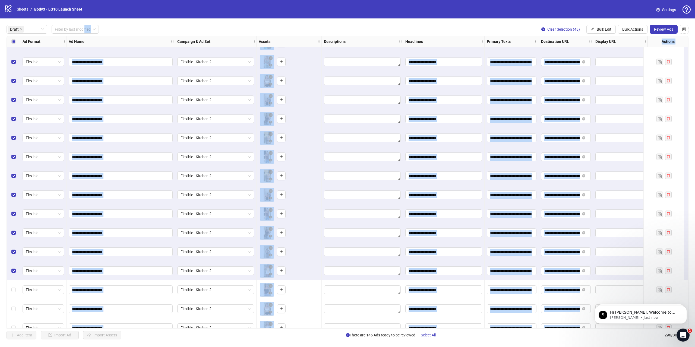
click at [12, 306] on div "Select row 50" at bounding box center [14, 309] width 14 height 19
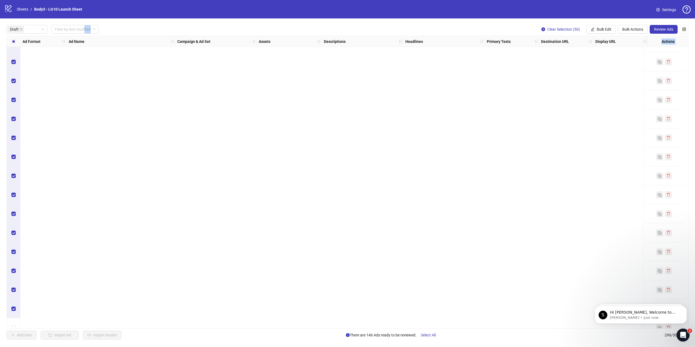
scroll to position [0, 0]
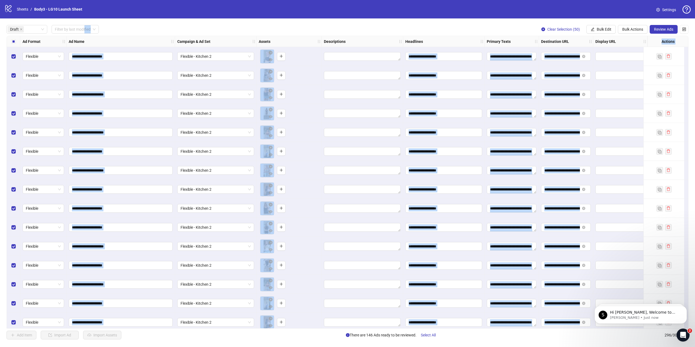
click at [428, 29] on div "Draft Filter by last modified Clear Selection (50) Bulk Edit Bulk Actions Revie…" at bounding box center [348, 29] width 682 height 9
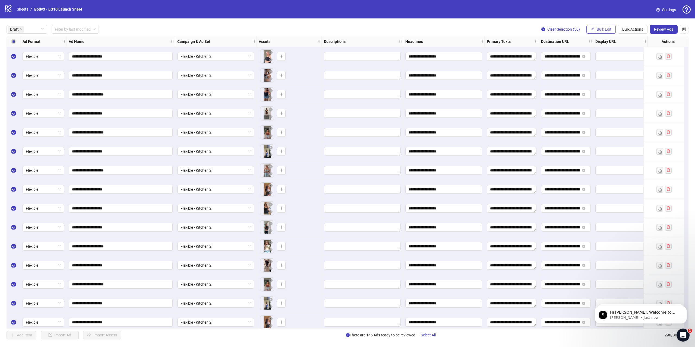
click at [600, 30] on span "Bulk Edit" at bounding box center [604, 29] width 15 height 4
click at [604, 56] on span "Campaign & Ad Set" at bounding box center [606, 58] width 32 height 6
click at [570, 52] on span "Flexible - Kitchen 2" at bounding box center [586, 53] width 75 height 8
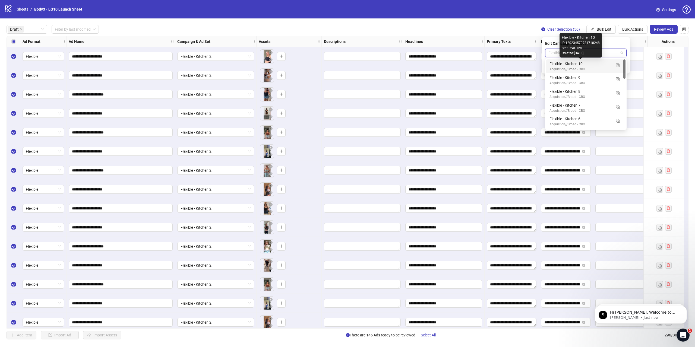
click at [592, 66] on div "Flexible - Kitchen 10" at bounding box center [581, 64] width 62 height 6
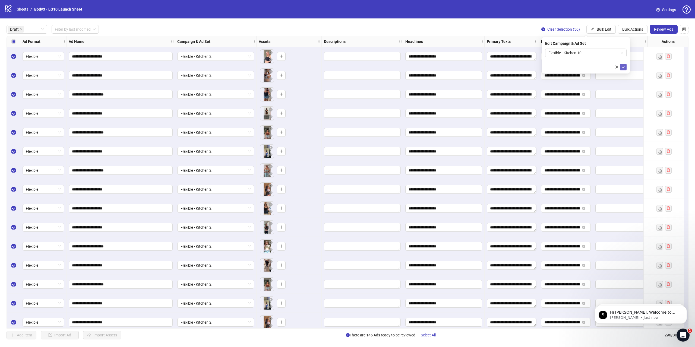
click at [623, 65] on icon "check" at bounding box center [624, 67] width 4 height 4
click at [659, 30] on span "Review Ads" at bounding box center [663, 29] width 19 height 4
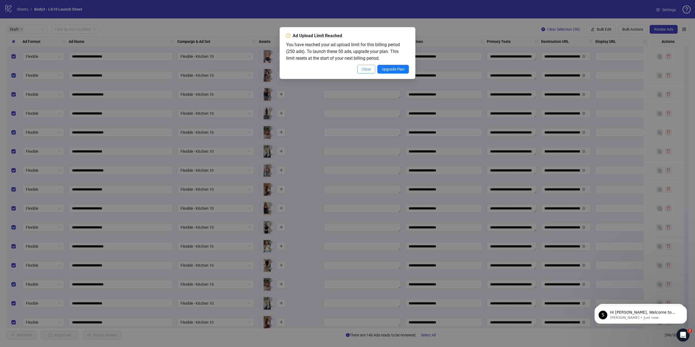
click at [366, 71] on span "Close" at bounding box center [366, 69] width 9 height 4
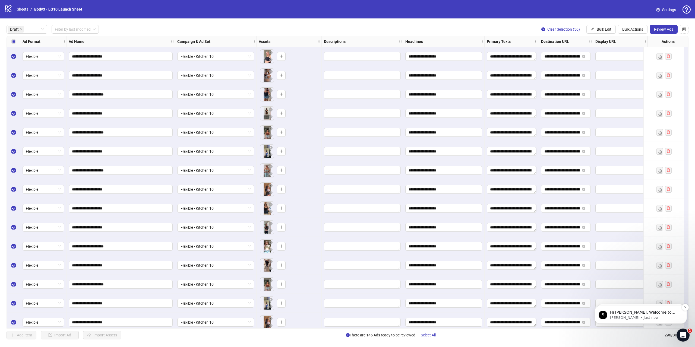
click at [635, 321] on p "[PERSON_NAME] • Just now" at bounding box center [645, 318] width 70 height 5
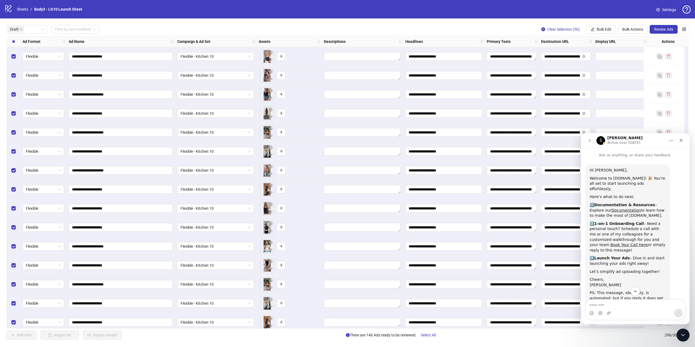
scroll to position [16, 0]
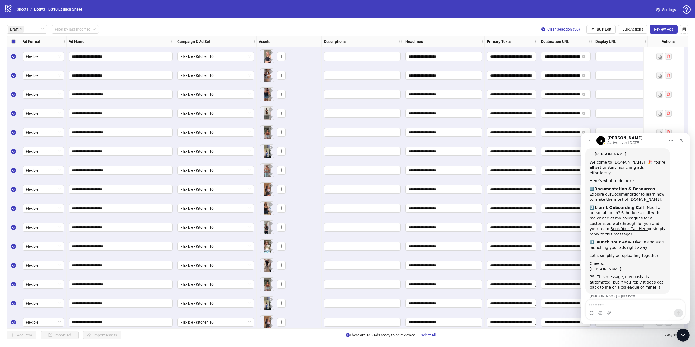
click at [589, 143] on icon "go back" at bounding box center [590, 141] width 4 height 4
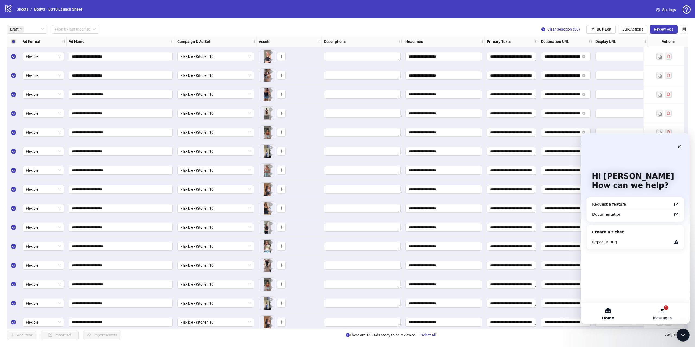
click at [658, 312] on button "1 Messages" at bounding box center [663, 314] width 54 height 22
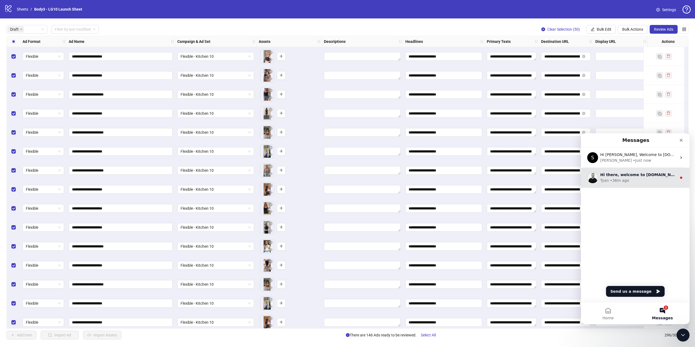
click at [629, 180] on div "Tyan • 36m ago" at bounding box center [639, 181] width 77 height 6
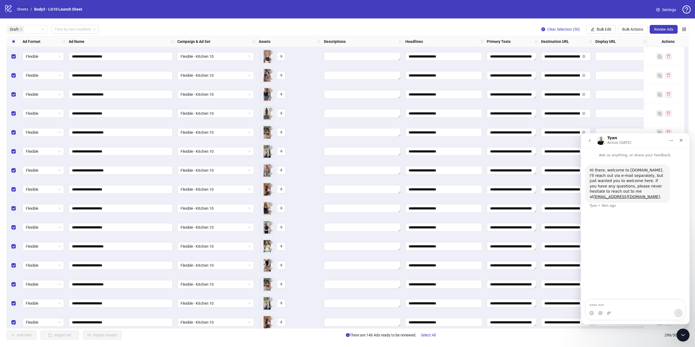
click at [22, 11] on link "Sheets" at bounding box center [23, 9] width 14 height 6
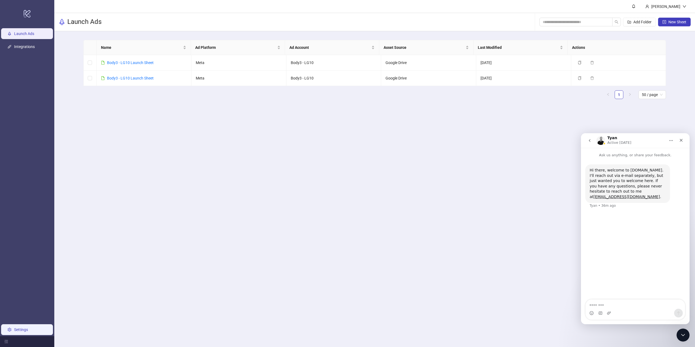
click at [28, 328] on link "Settings" at bounding box center [21, 330] width 14 height 4
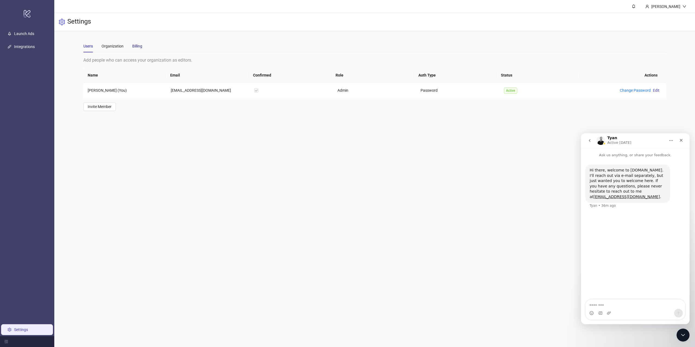
click at [134, 47] on div "Billing" at bounding box center [137, 46] width 10 height 6
